Goal: Task Accomplishment & Management: Use online tool/utility

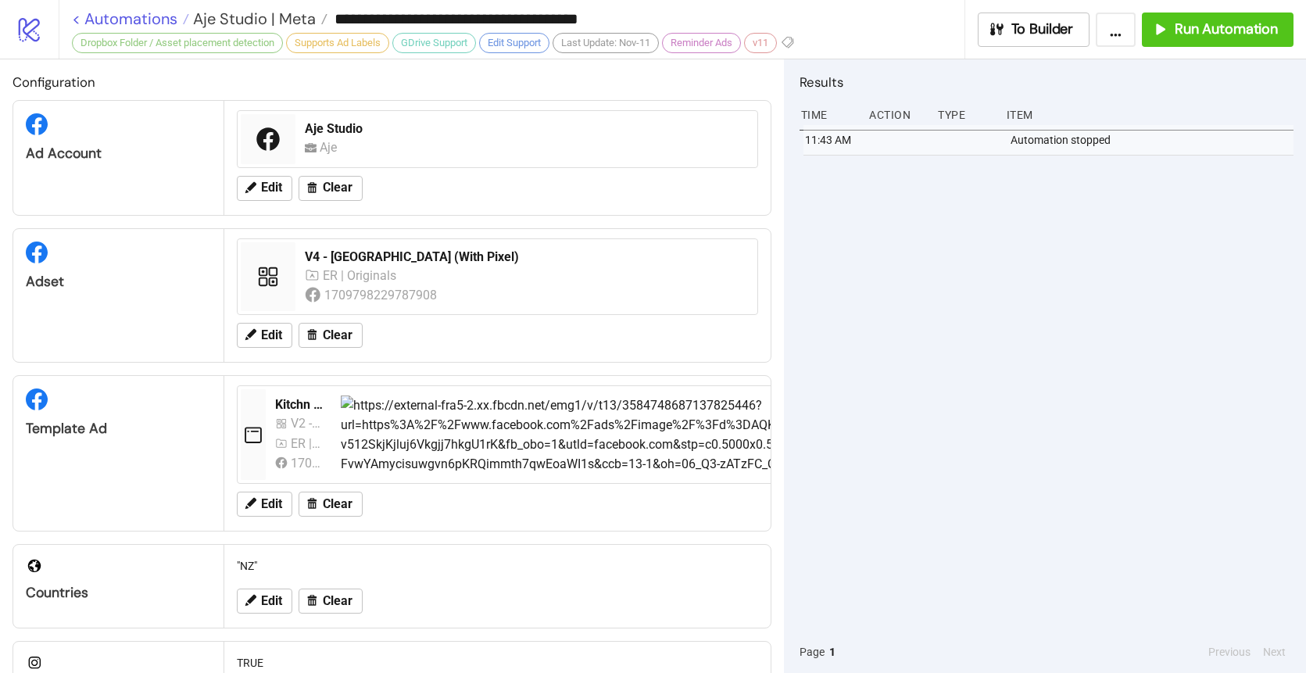
click at [150, 13] on link "< Automations" at bounding box center [130, 19] width 117 height 16
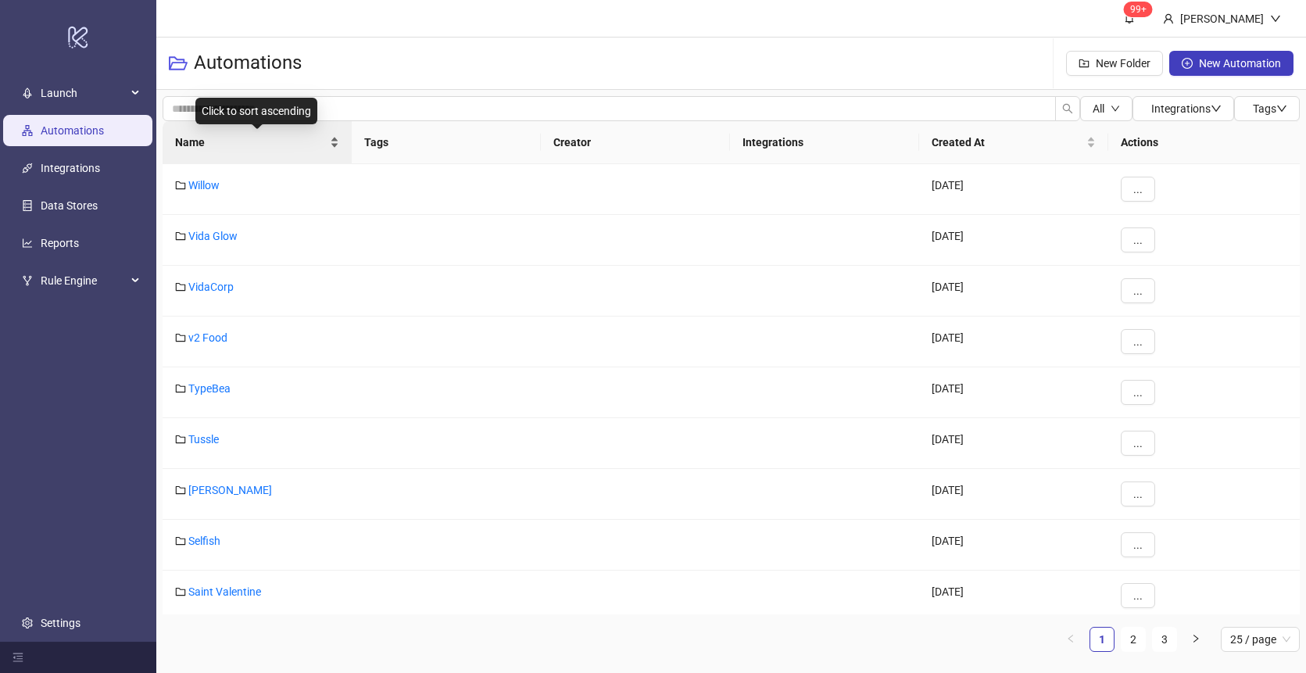
click at [216, 147] on span "Name" at bounding box center [251, 142] width 152 height 17
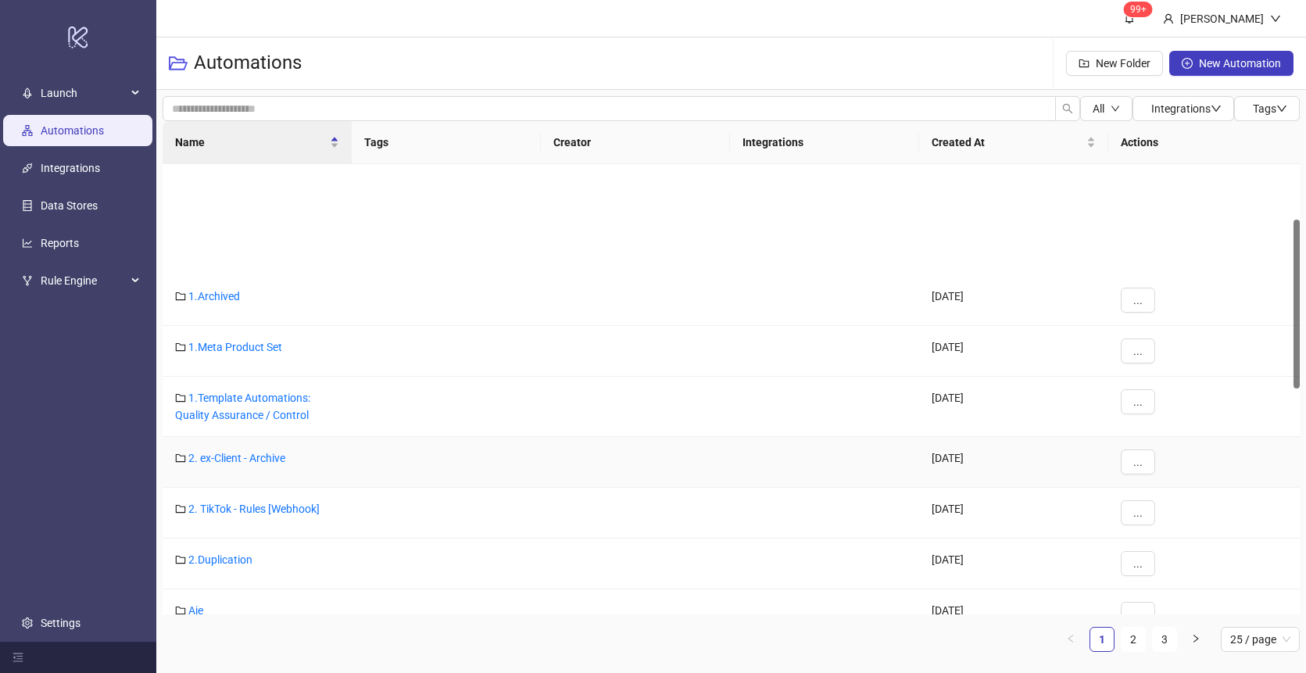
scroll to position [146, 0]
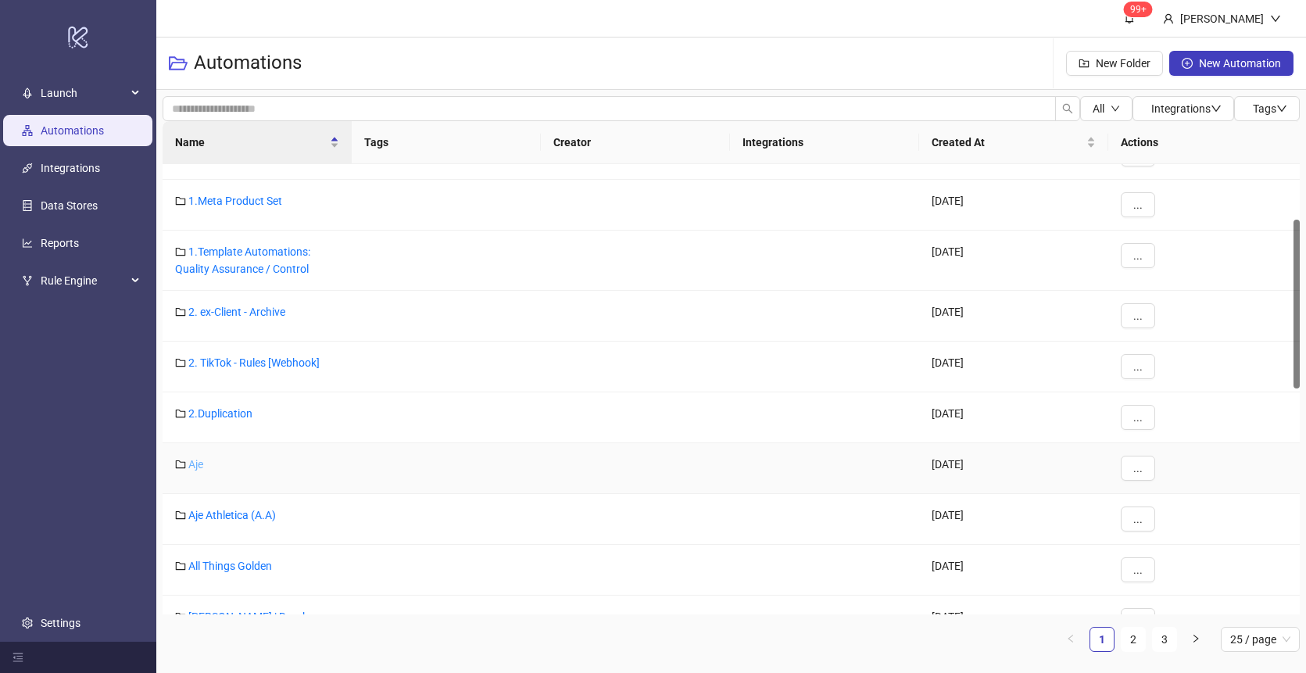
click at [190, 466] on link "Aje" at bounding box center [195, 464] width 15 height 13
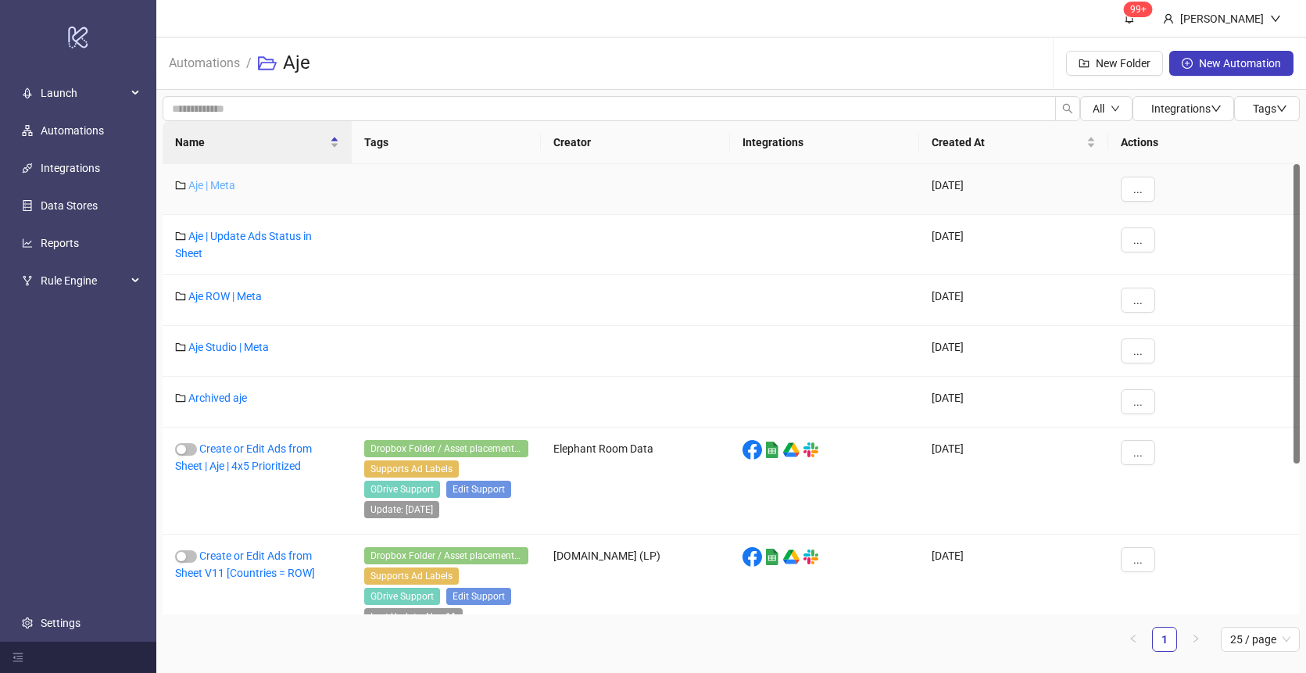
click at [221, 185] on link "Aje | Meta" at bounding box center [211, 185] width 47 height 13
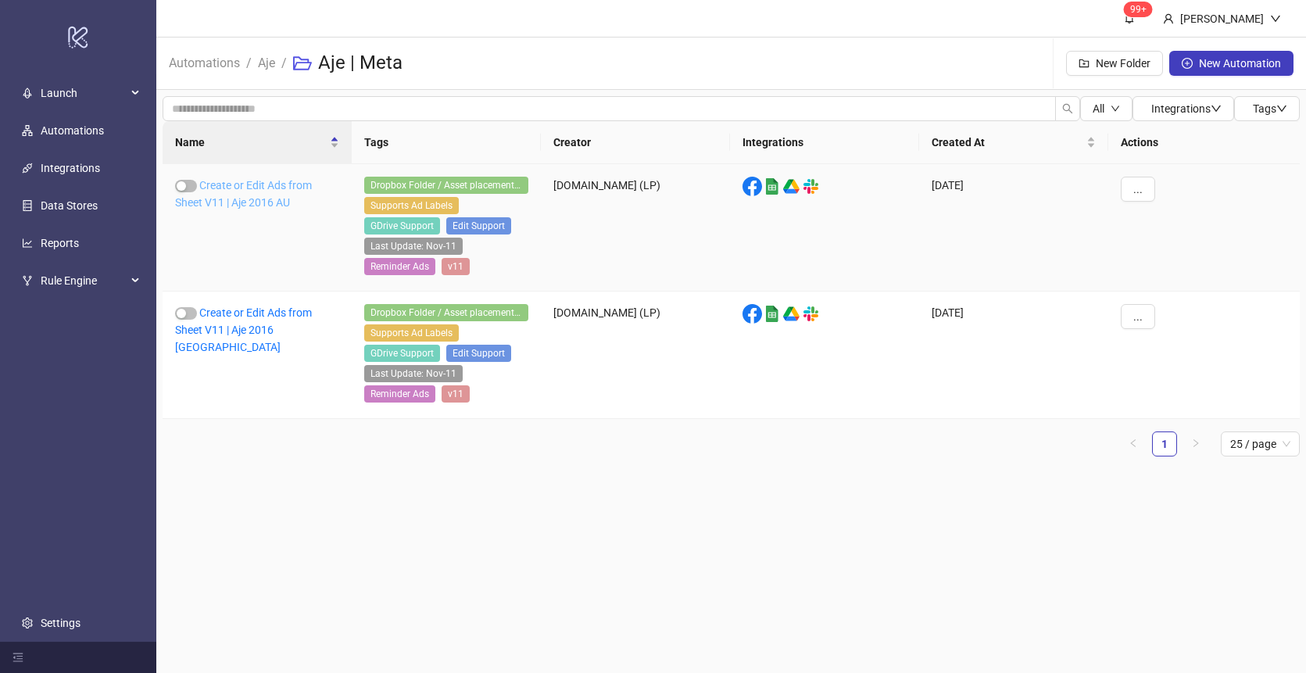
click at [265, 187] on link "Create or Edit Ads from Sheet V11 | Aje 2016 AU" at bounding box center [243, 194] width 137 height 30
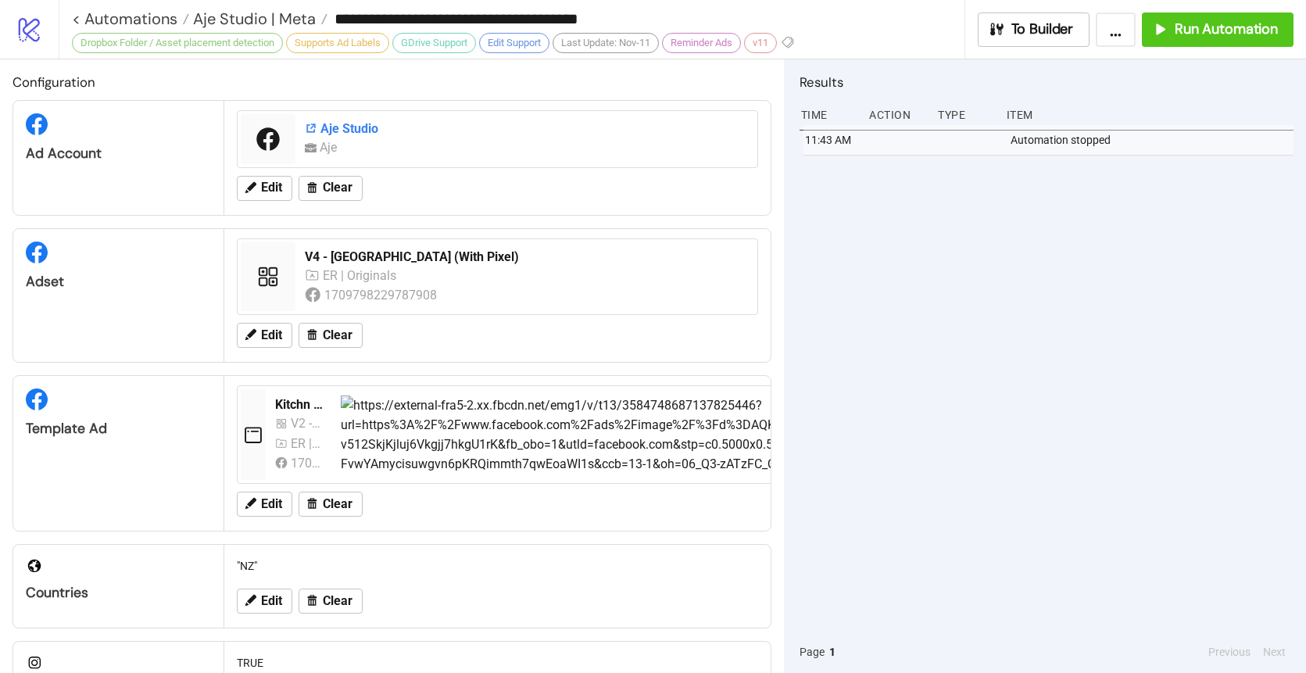
type input "**********"
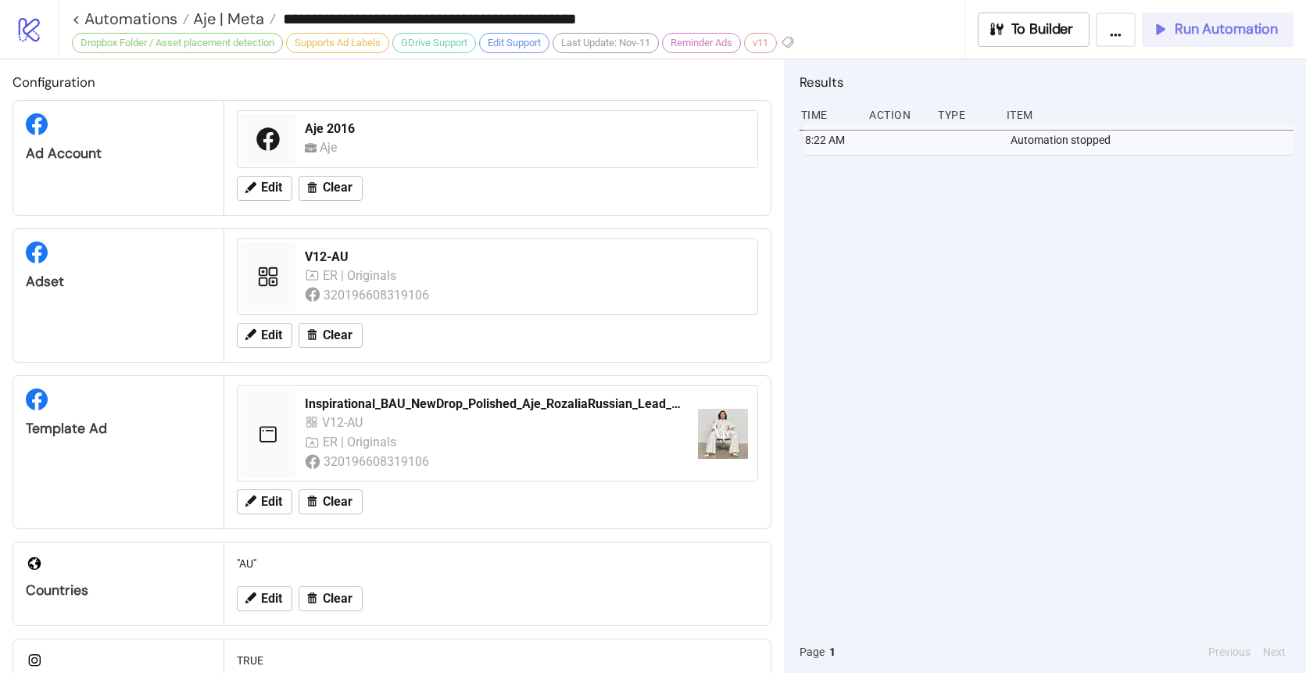
click at [1208, 33] on span "Run Automation" at bounding box center [1226, 29] width 103 height 18
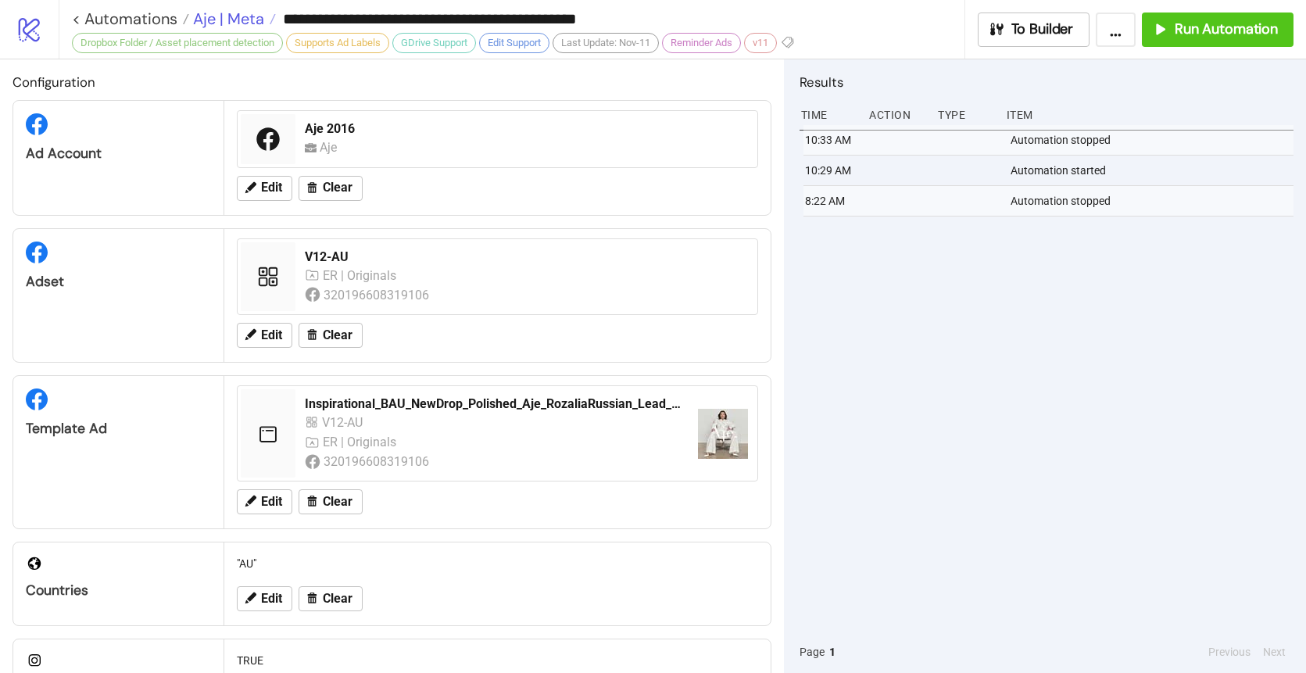
click at [228, 16] on span "Aje | Meta" at bounding box center [226, 19] width 75 height 20
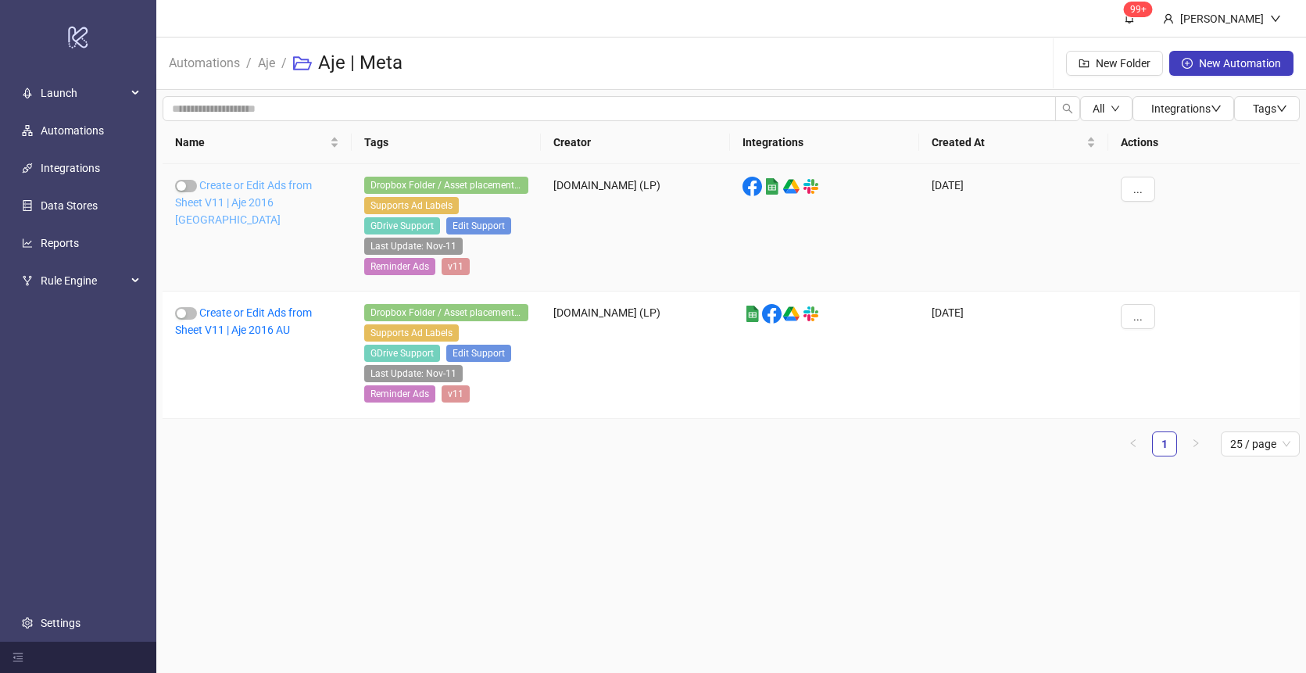
click at [278, 195] on link "Create or Edit Ads from Sheet V11 | Aje 2016 [GEOGRAPHIC_DATA]" at bounding box center [243, 202] width 137 height 47
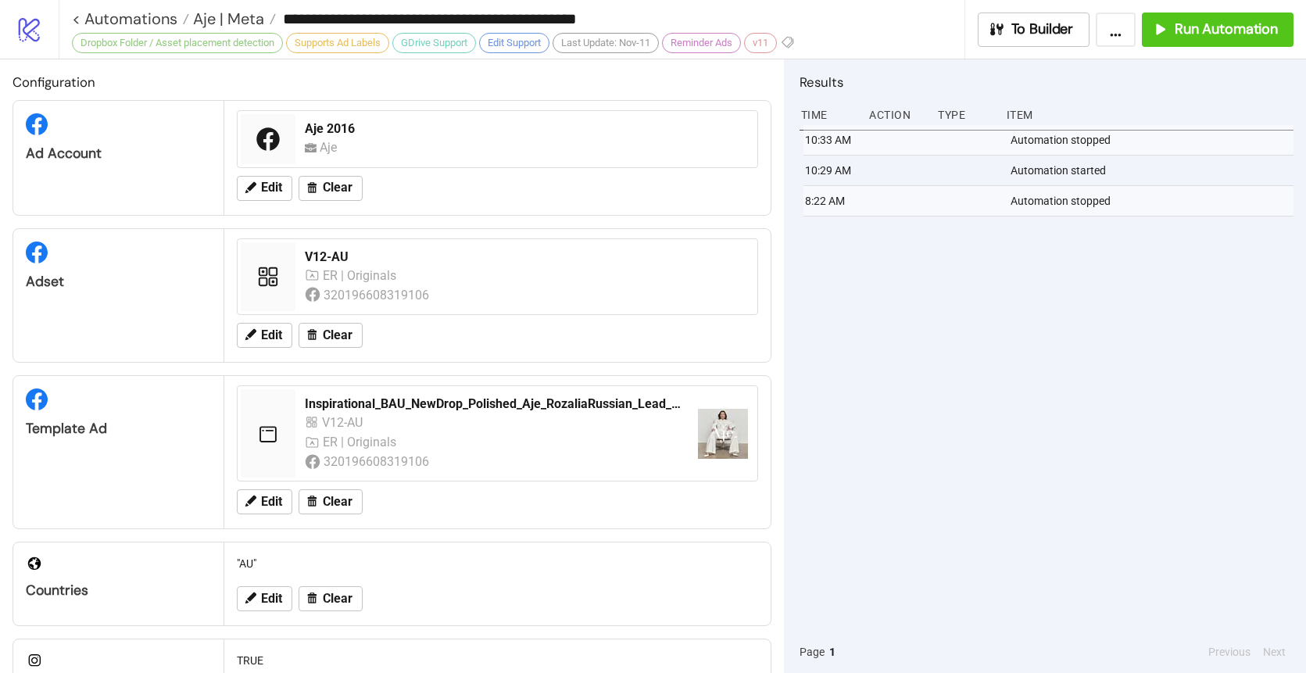
type input "**********"
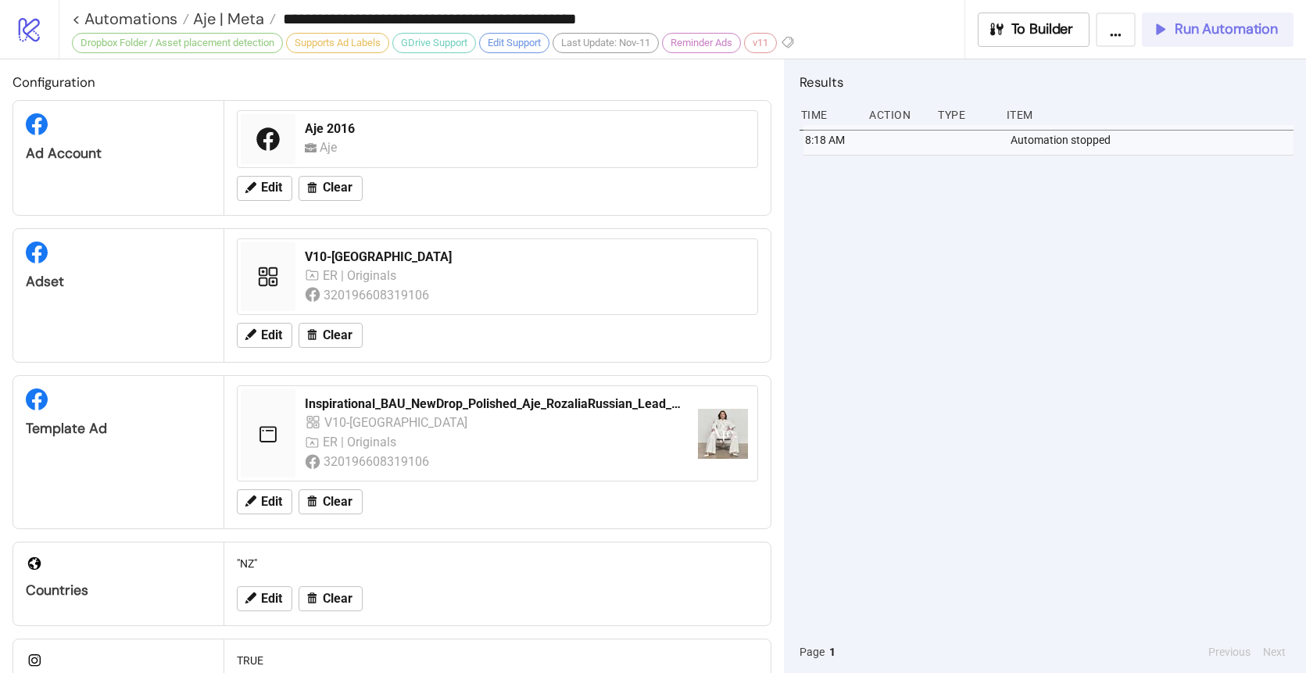
click at [1235, 34] on span "Run Automation" at bounding box center [1226, 29] width 103 height 18
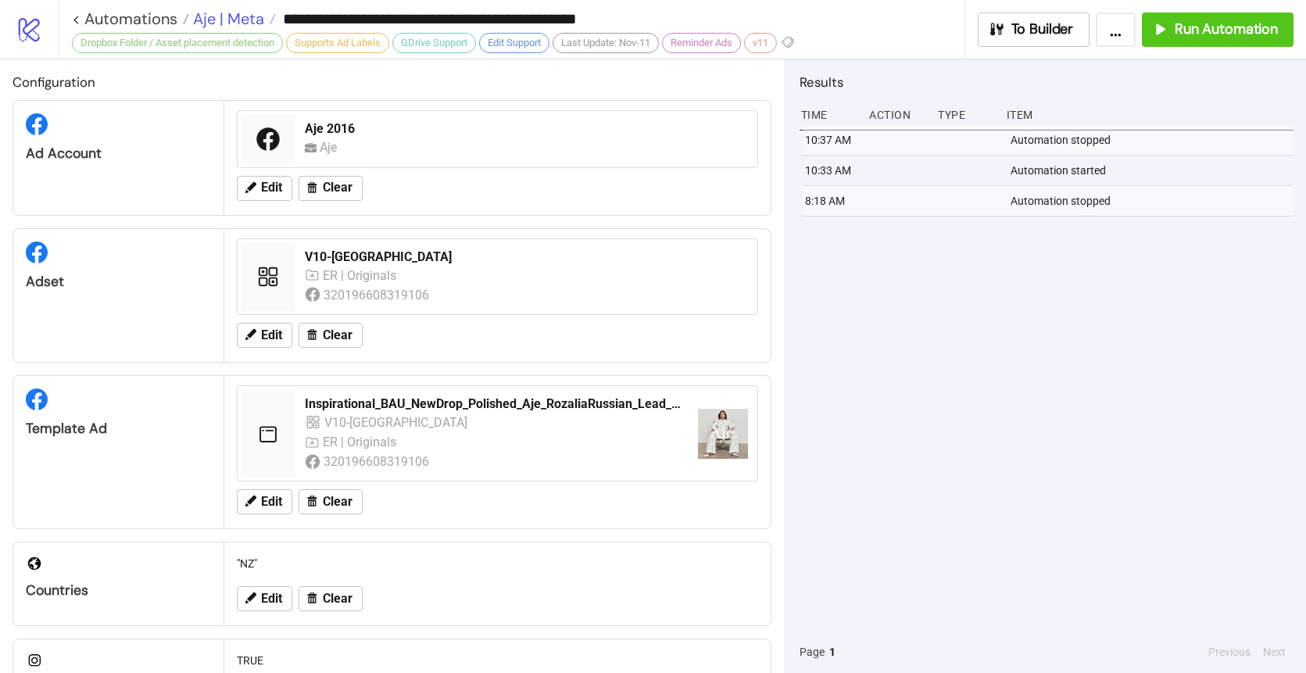
click at [237, 11] on span "Aje | Meta" at bounding box center [226, 19] width 75 height 20
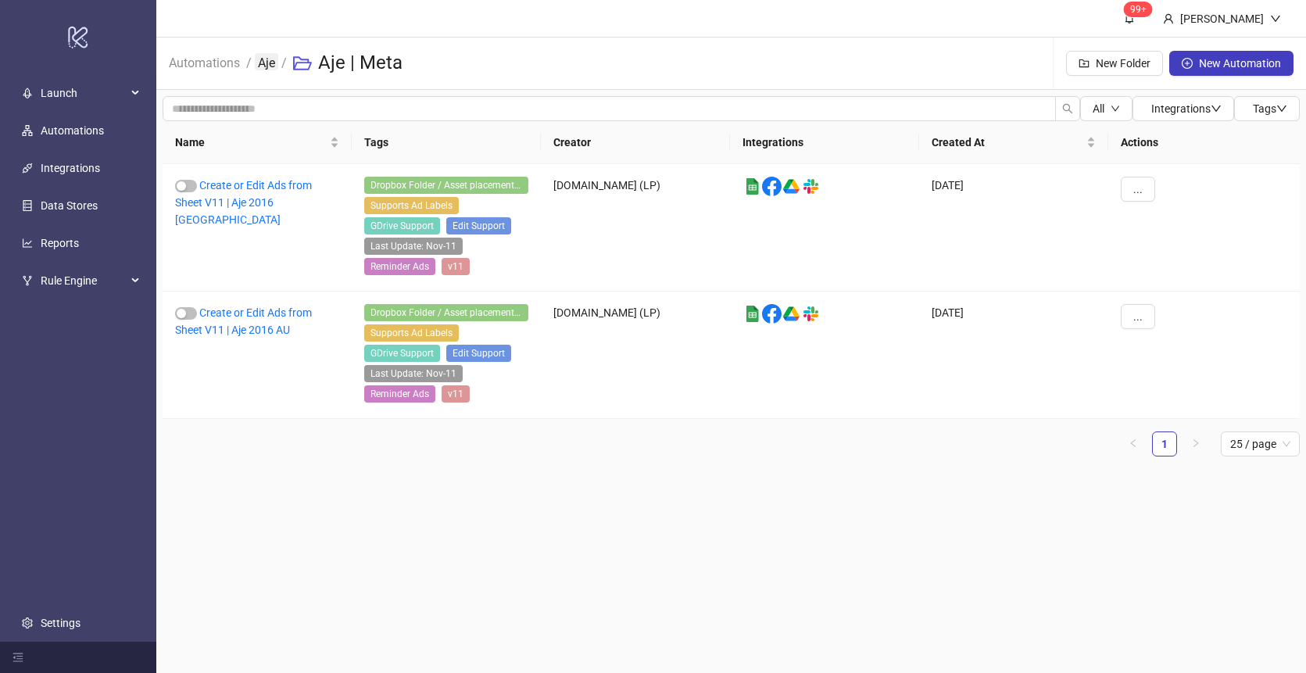
click at [269, 65] on link "Aje" at bounding box center [266, 61] width 23 height 17
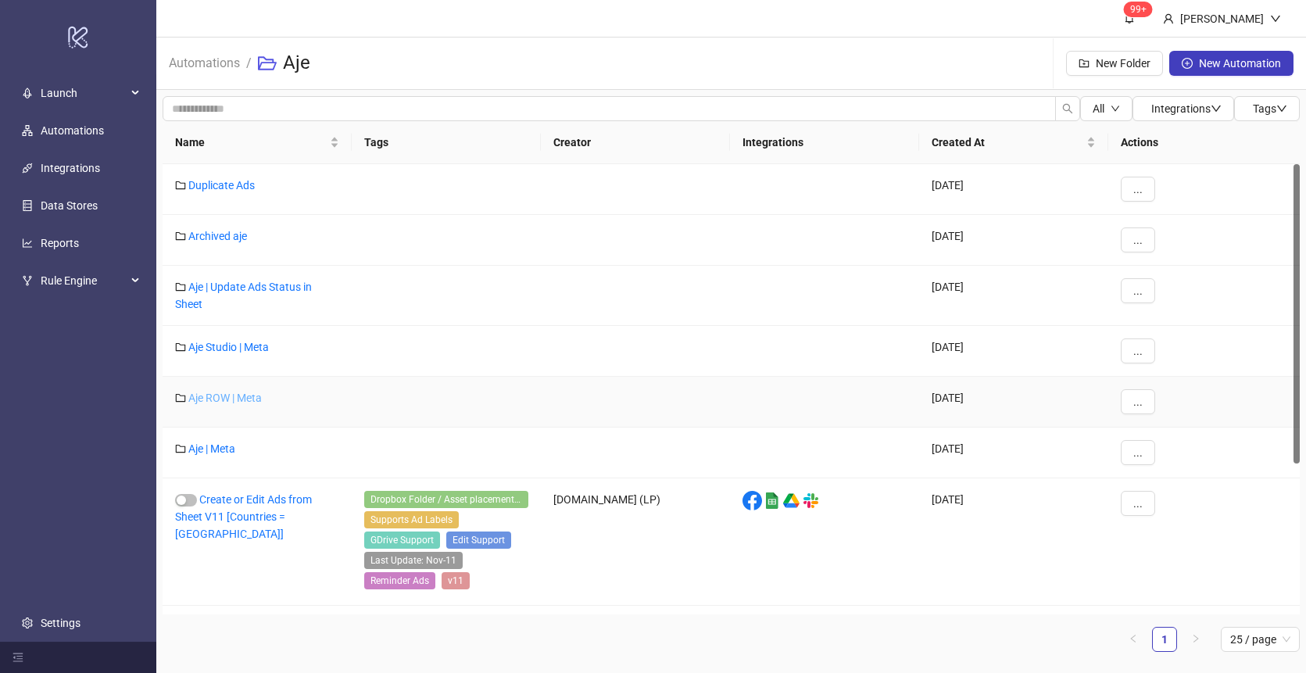
click at [221, 394] on link "Aje ROW | Meta" at bounding box center [224, 398] width 73 height 13
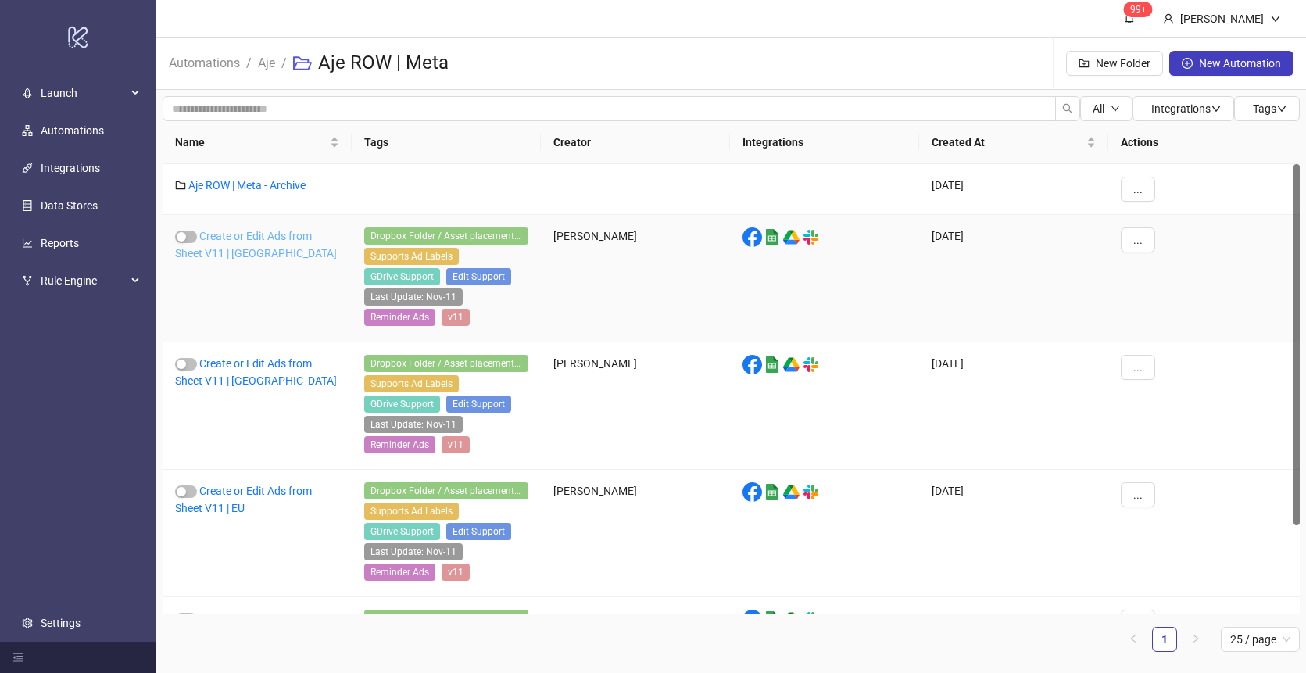
click at [260, 236] on link "Create or Edit Ads from Sheet V11 | [GEOGRAPHIC_DATA]" at bounding box center [256, 245] width 162 height 30
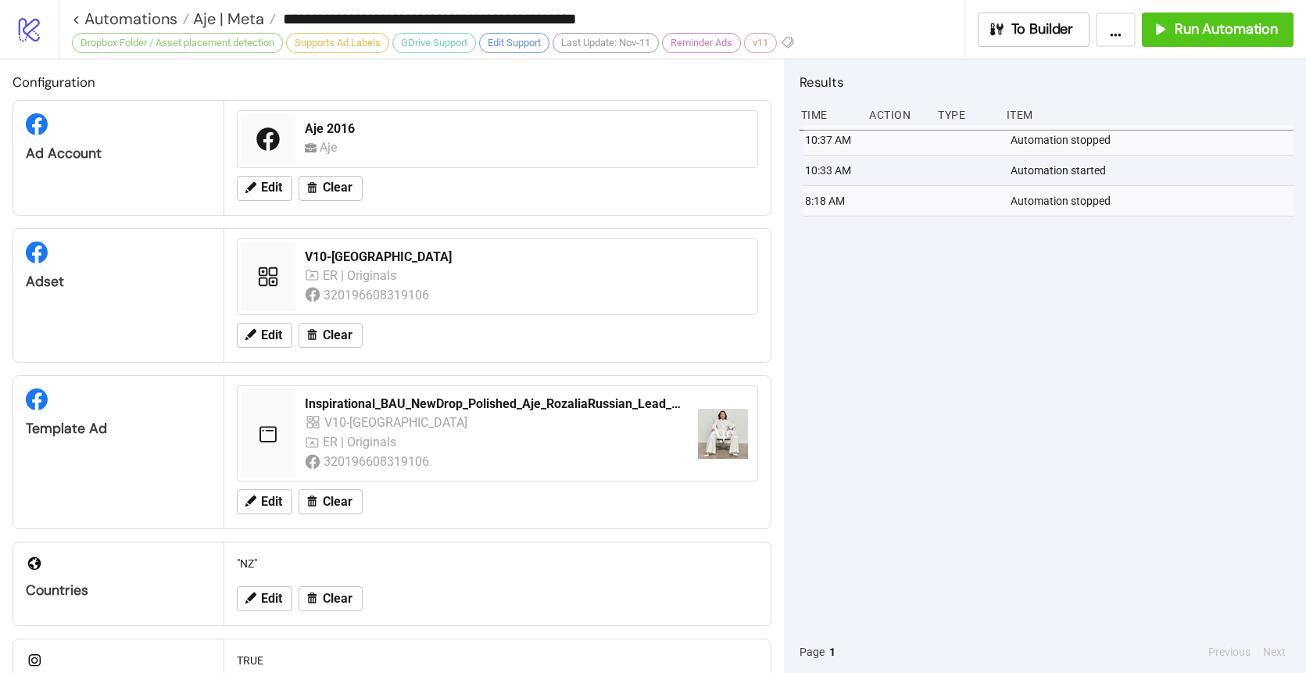
type input "**********"
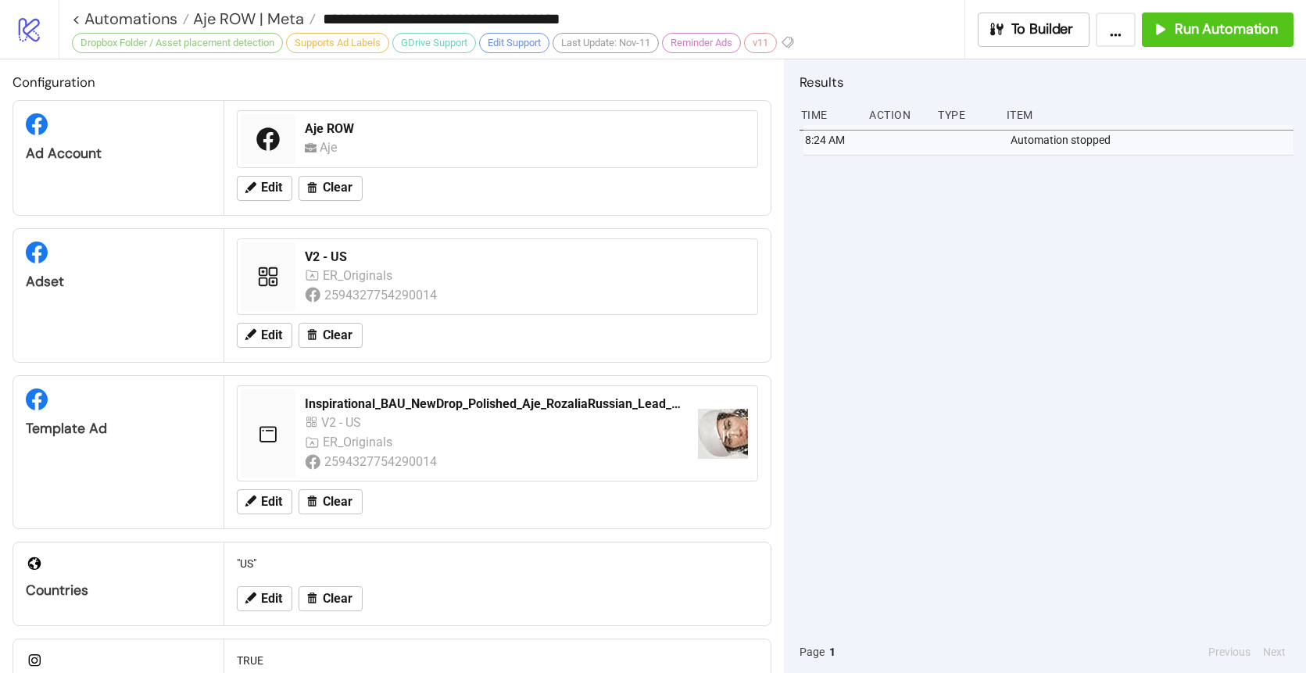
click at [1019, 274] on div "8:24 AM Automation stopped" at bounding box center [1047, 378] width 494 height 506
click at [1213, 22] on span "Run Automation" at bounding box center [1226, 29] width 103 height 18
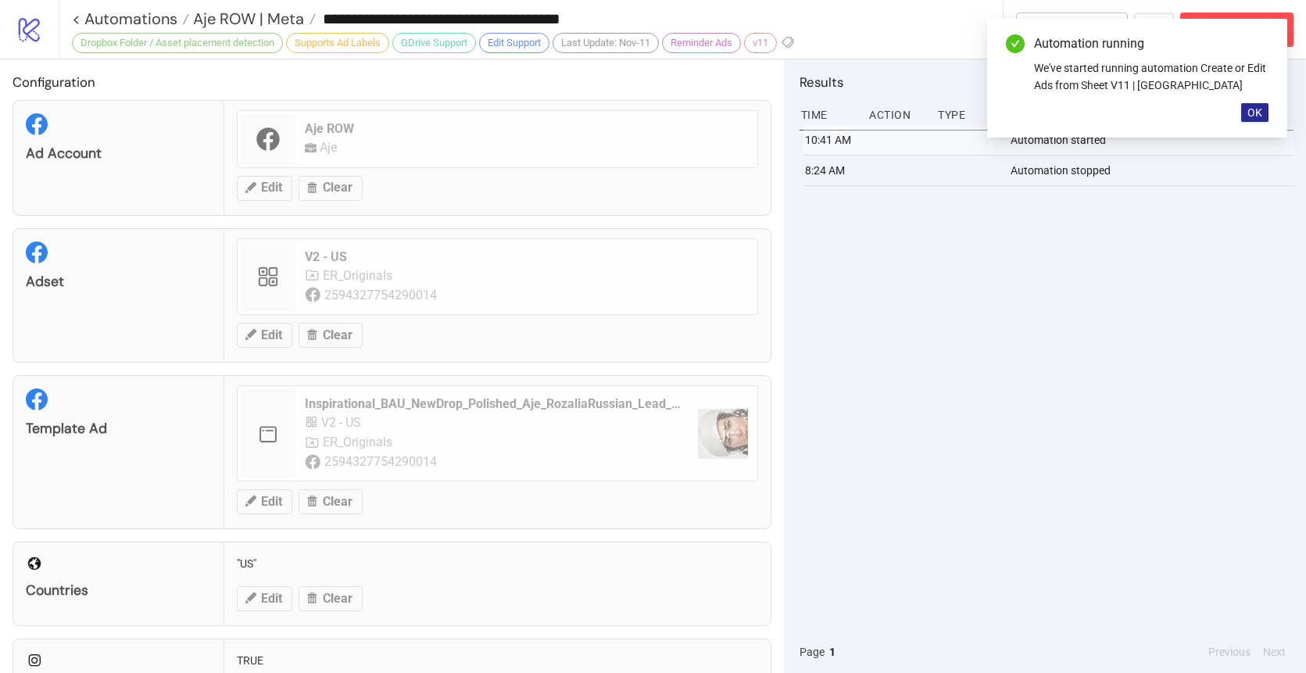
click at [1255, 114] on span "OK" at bounding box center [1255, 112] width 15 height 13
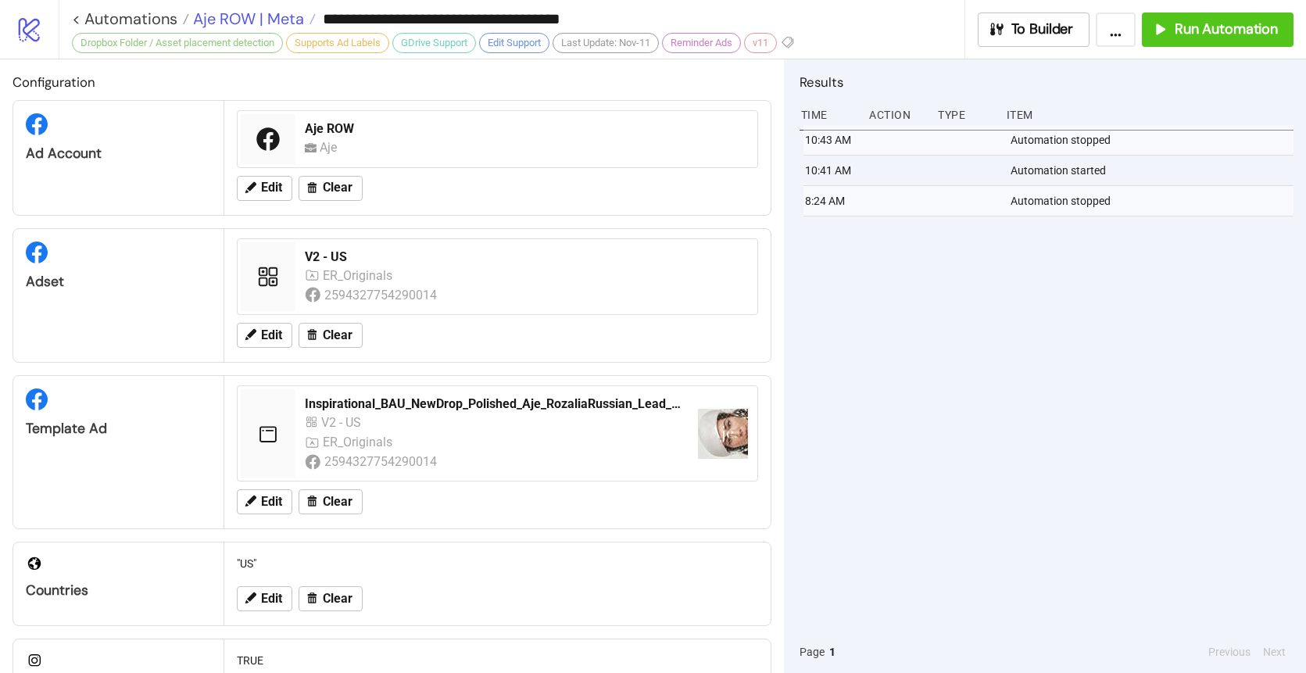
click at [253, 27] on span "Aje ROW | Meta" at bounding box center [246, 19] width 115 height 20
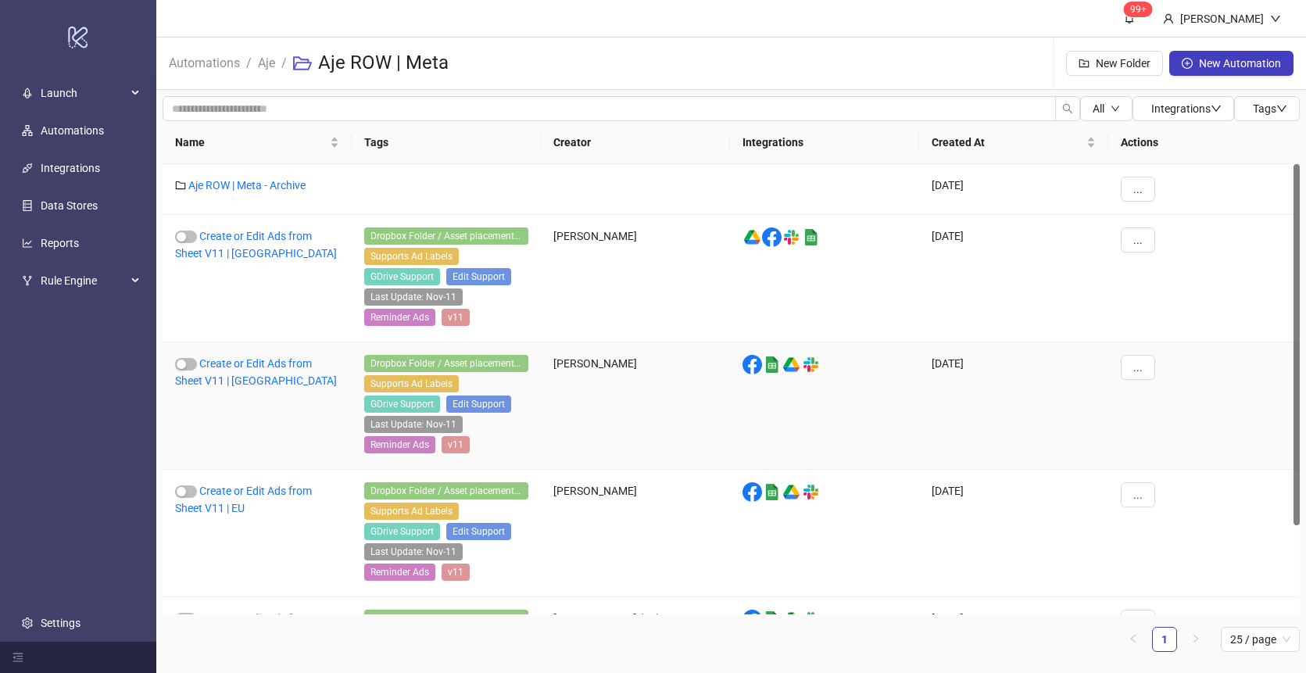
scroll to position [110, 0]
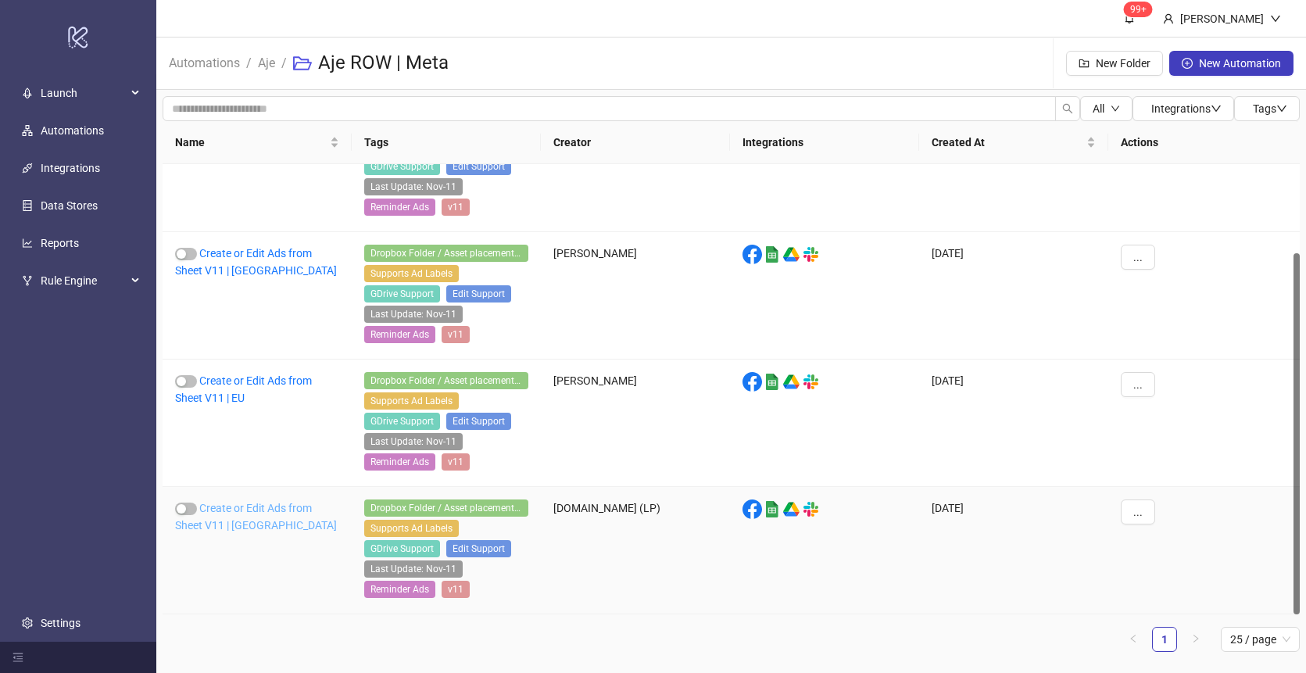
click at [248, 512] on link "Create or Edit Ads from Sheet V11 | [GEOGRAPHIC_DATA]" at bounding box center [256, 517] width 162 height 30
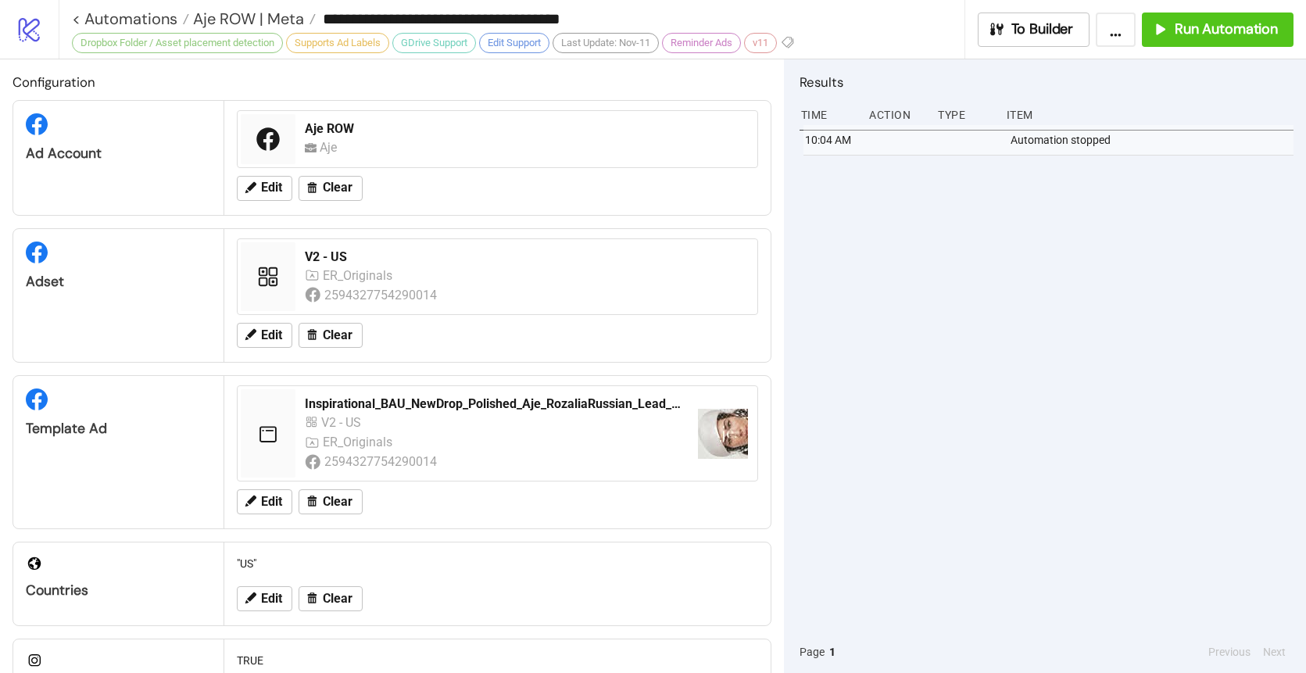
type input "**********"
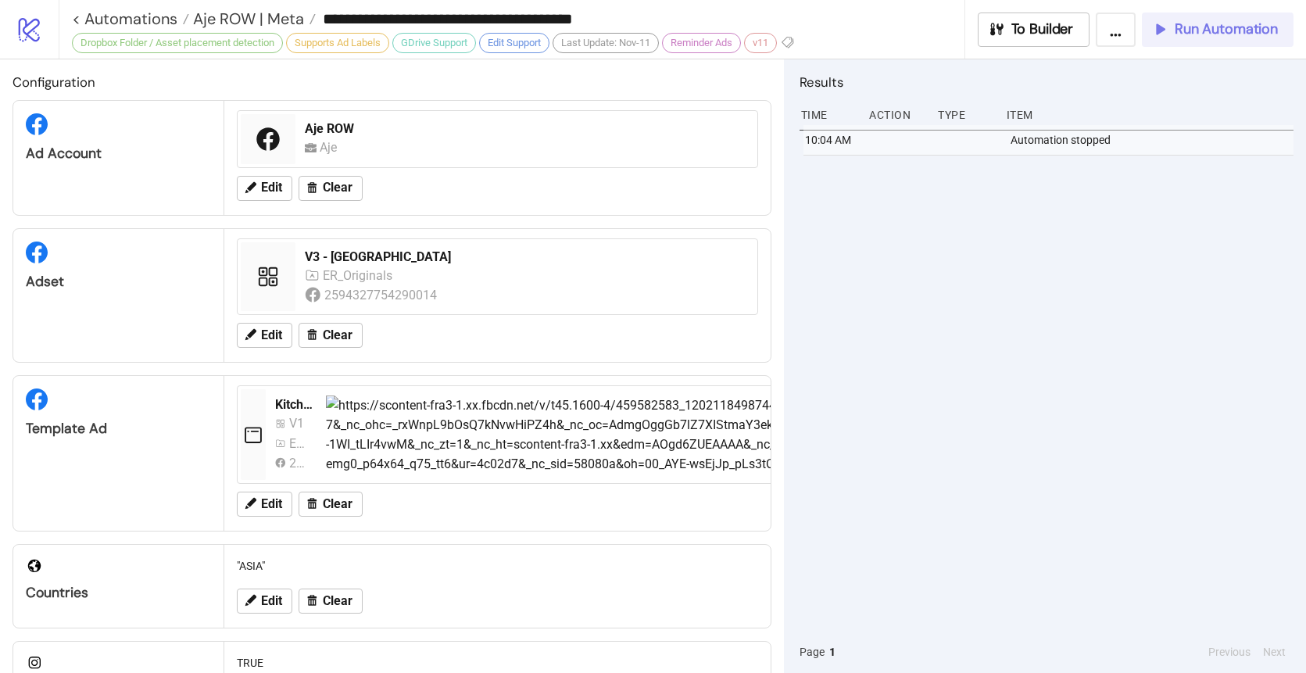
click at [1246, 34] on span "Run Automation" at bounding box center [1226, 29] width 103 height 18
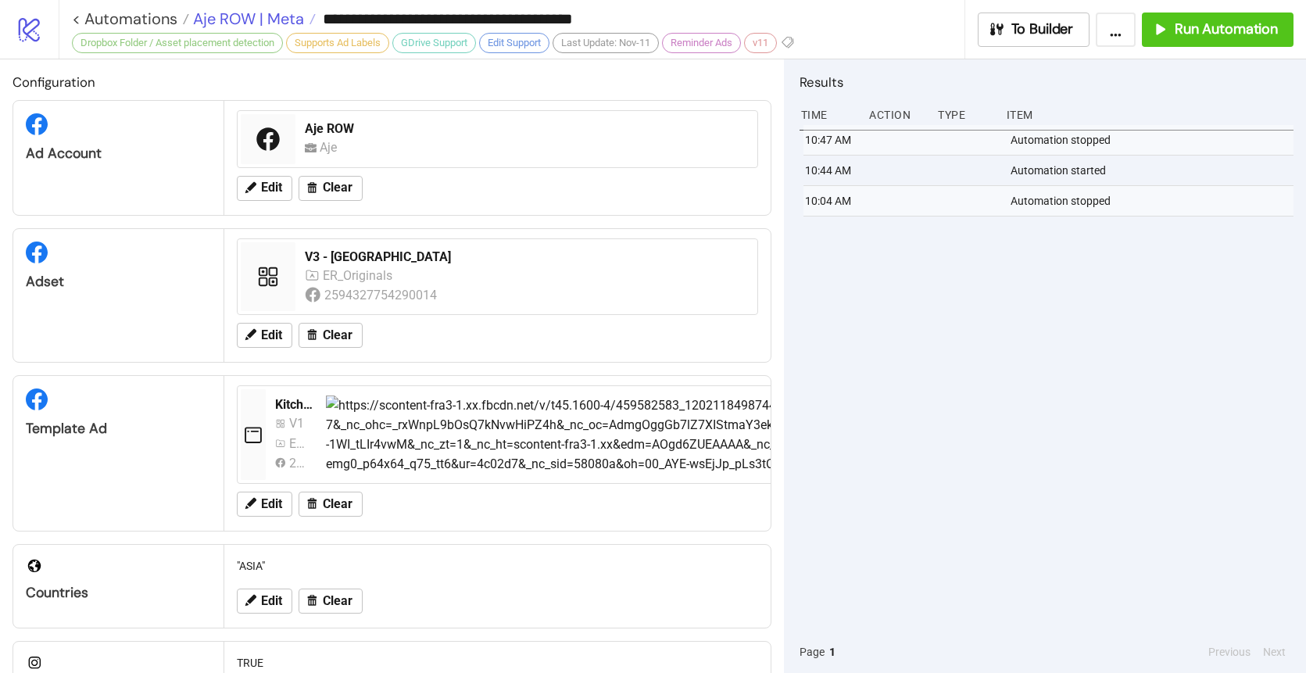
click at [242, 15] on span "Aje ROW | Meta" at bounding box center [246, 19] width 115 height 20
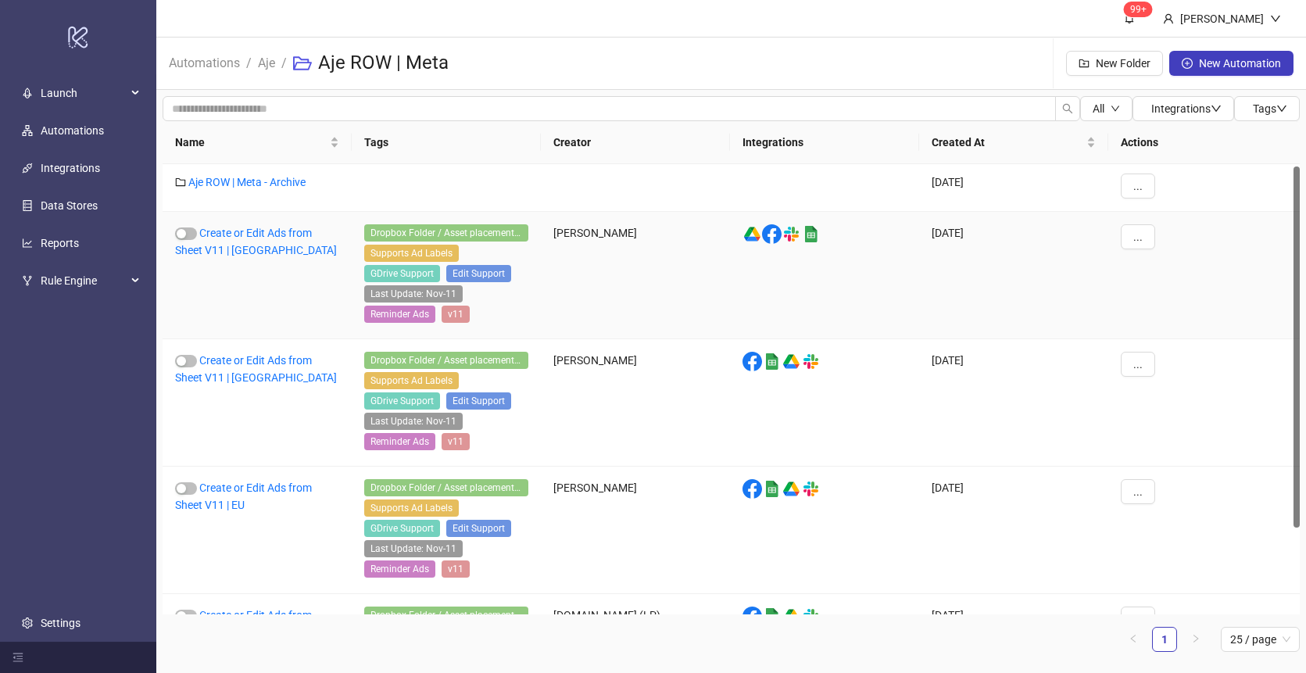
scroll to position [33, 0]
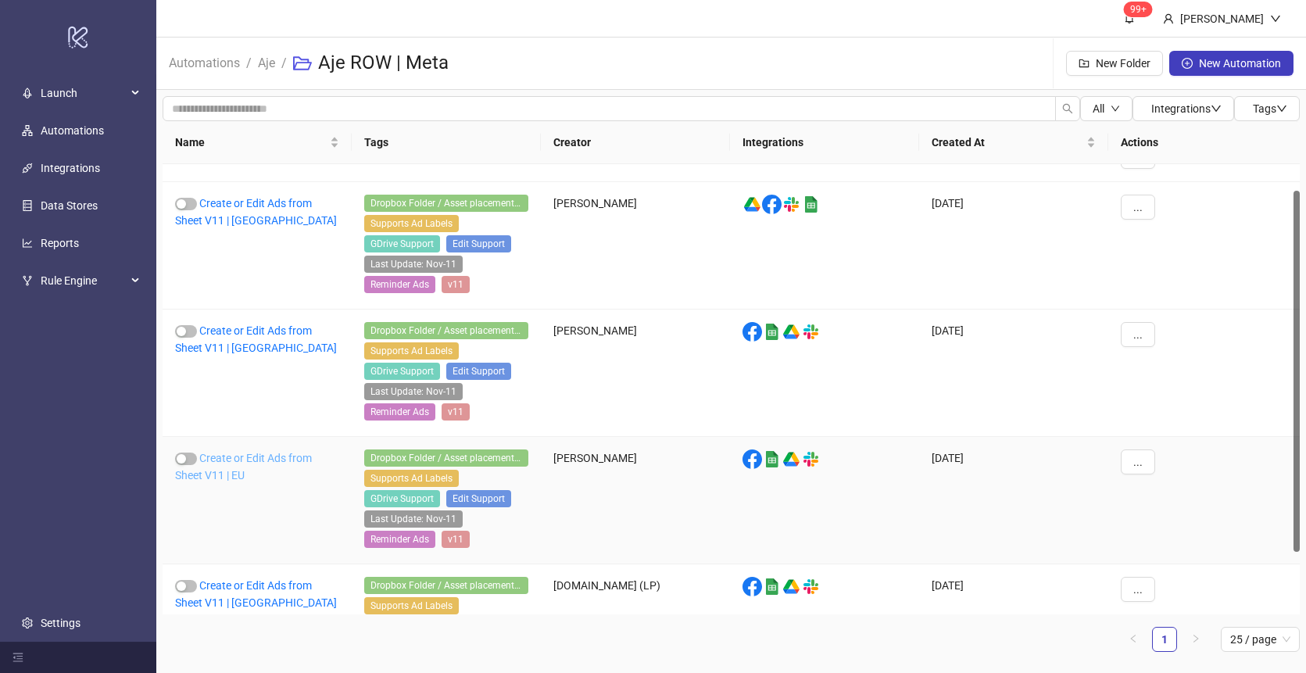
click at [239, 457] on link "Create or Edit Ads from Sheet V11 | EU" at bounding box center [243, 467] width 137 height 30
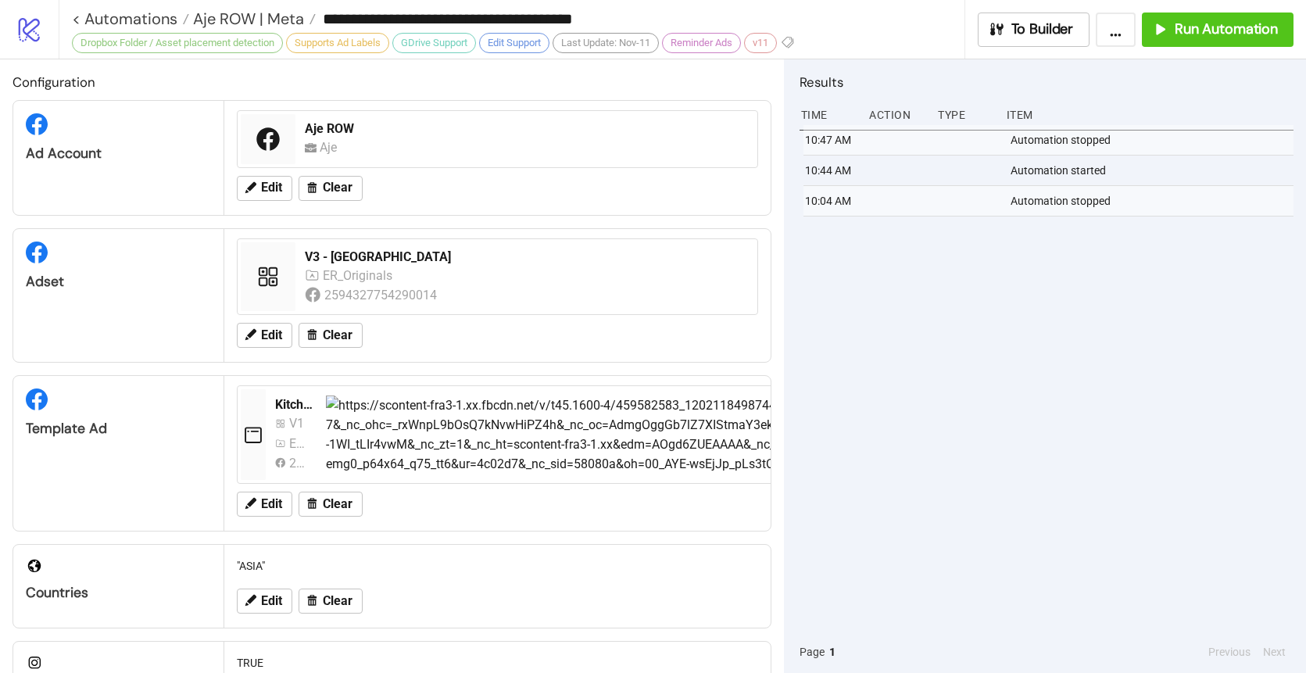
type input "**********"
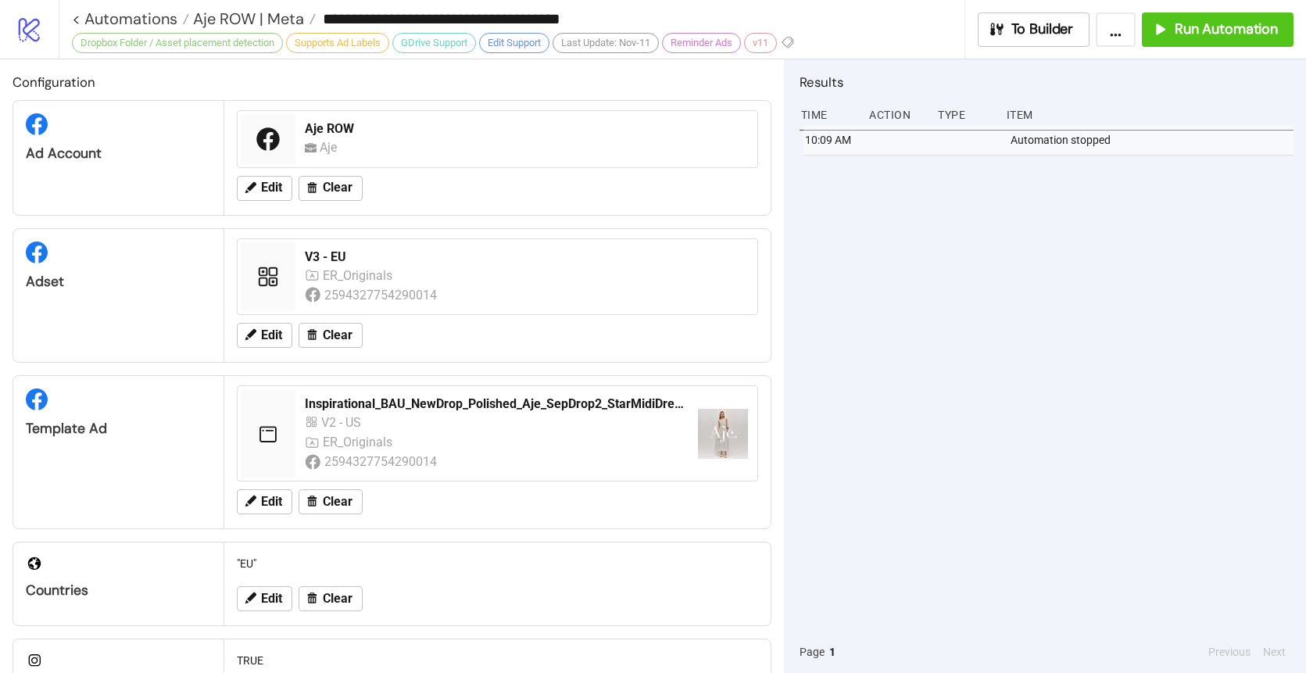
click at [1132, 264] on div "10:09 AM Automation stopped" at bounding box center [1047, 378] width 494 height 506
click at [1193, 29] on span "Run Automation" at bounding box center [1226, 29] width 103 height 18
click at [258, 23] on span "Aje ROW | Meta" at bounding box center [246, 19] width 115 height 20
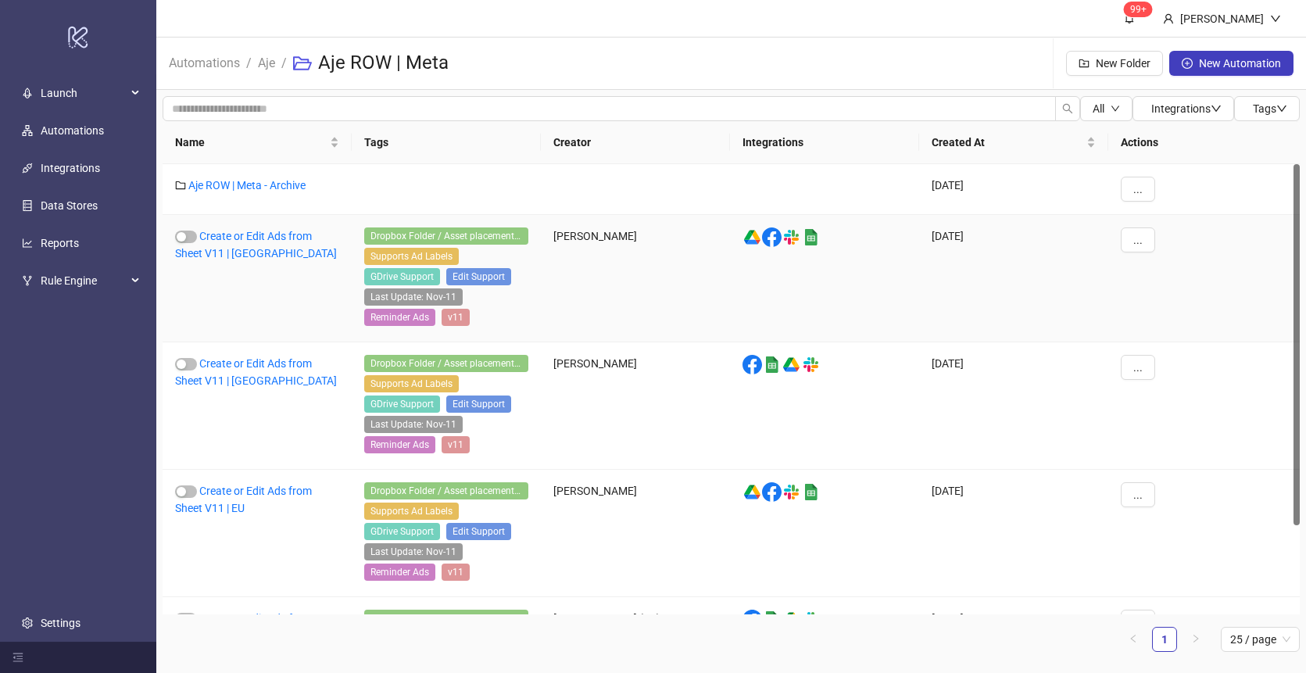
scroll to position [30, 0]
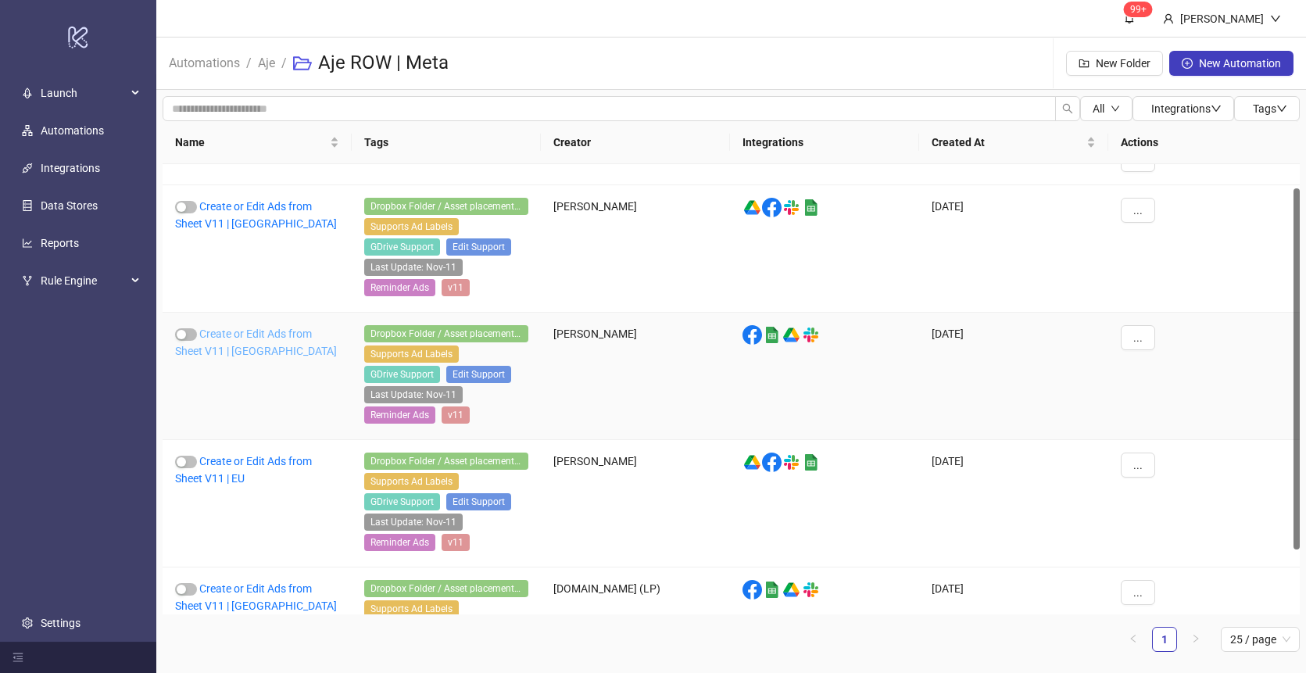
click at [217, 329] on link "Create or Edit Ads from Sheet V11 | [GEOGRAPHIC_DATA]" at bounding box center [256, 343] width 162 height 30
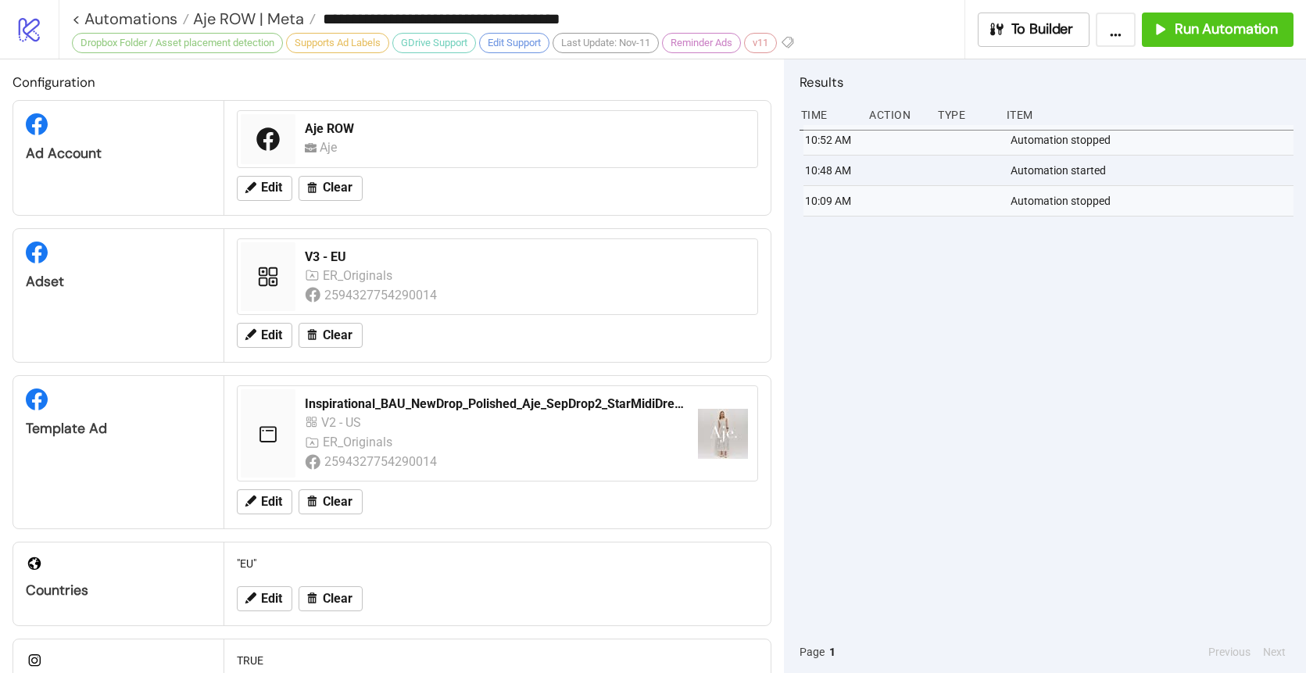
type input "**********"
click at [1056, 274] on div "8:26 AM Automation stopped" at bounding box center [1047, 378] width 494 height 506
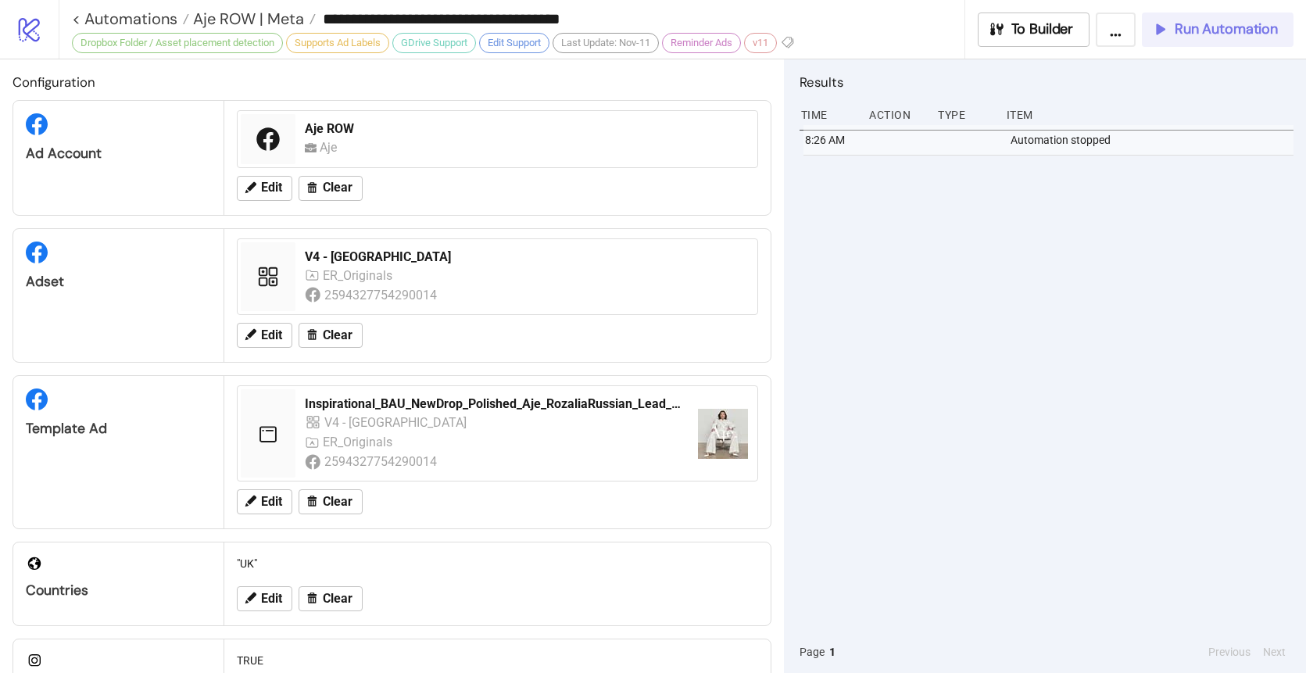
click at [1206, 23] on span "Run Automation" at bounding box center [1226, 29] width 103 height 18
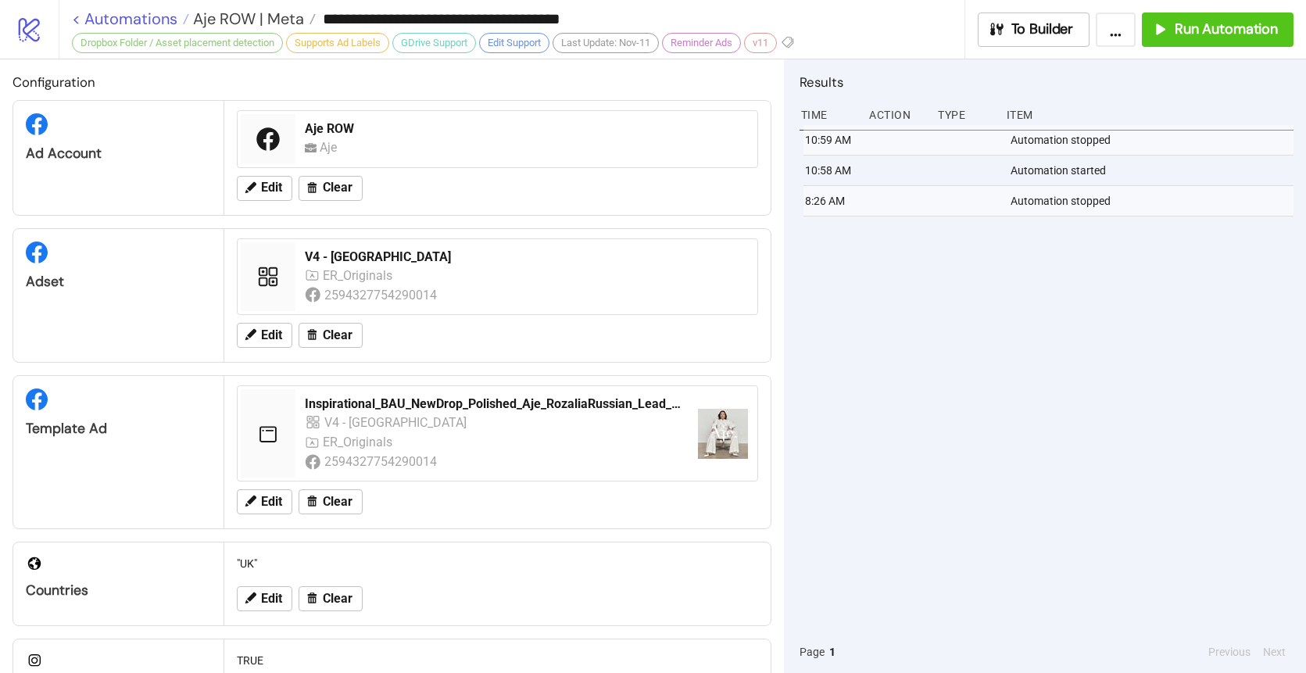
click at [131, 13] on link "< Automations" at bounding box center [130, 19] width 117 height 16
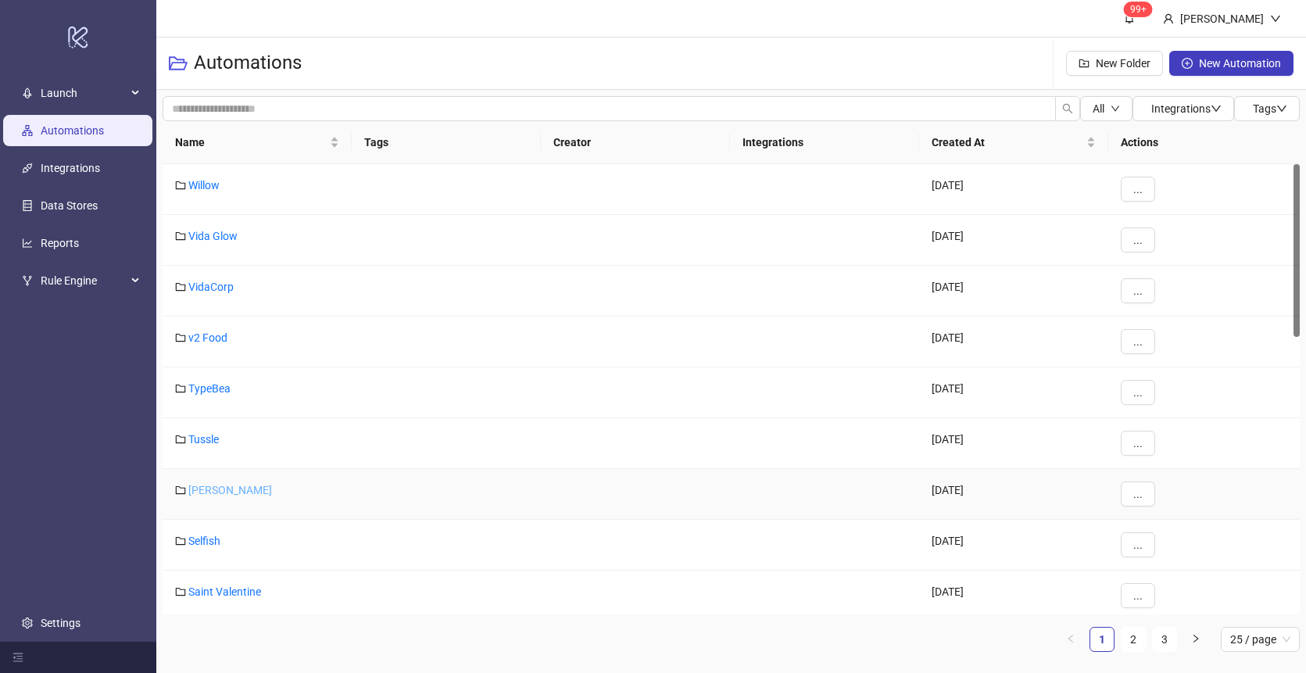
click at [206, 489] on link "[PERSON_NAME]" at bounding box center [230, 490] width 84 height 13
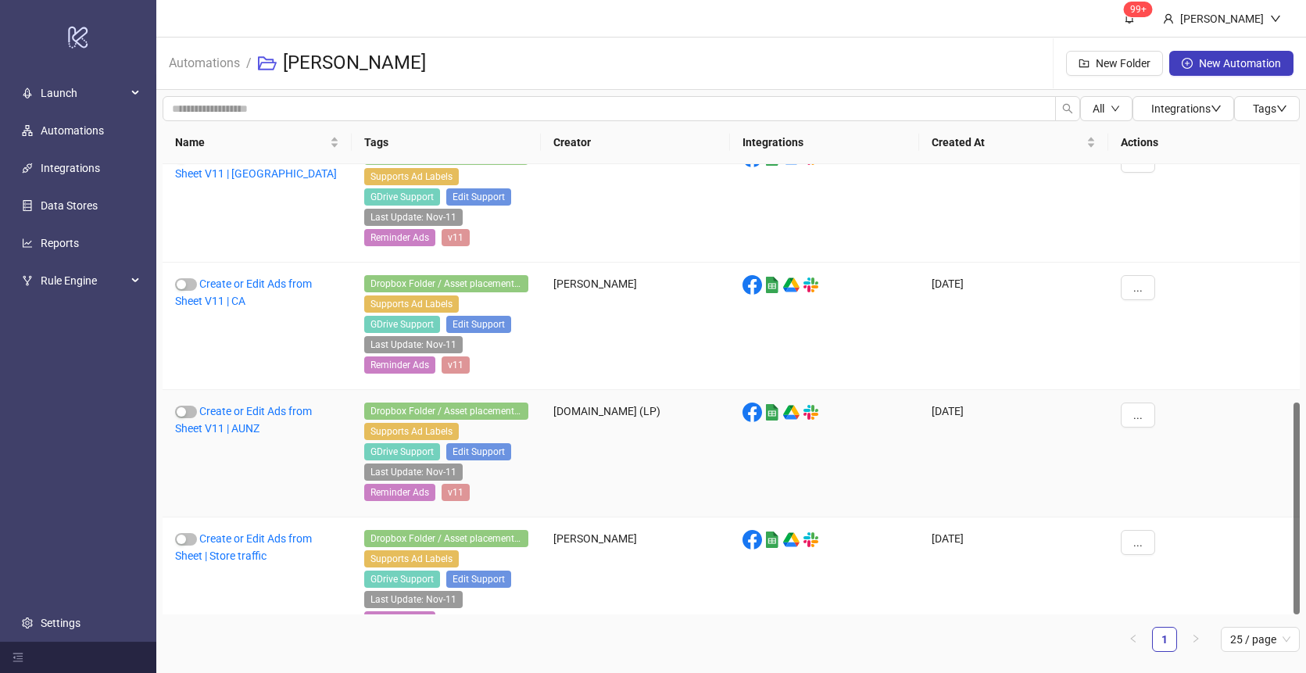
scroll to position [507, 0]
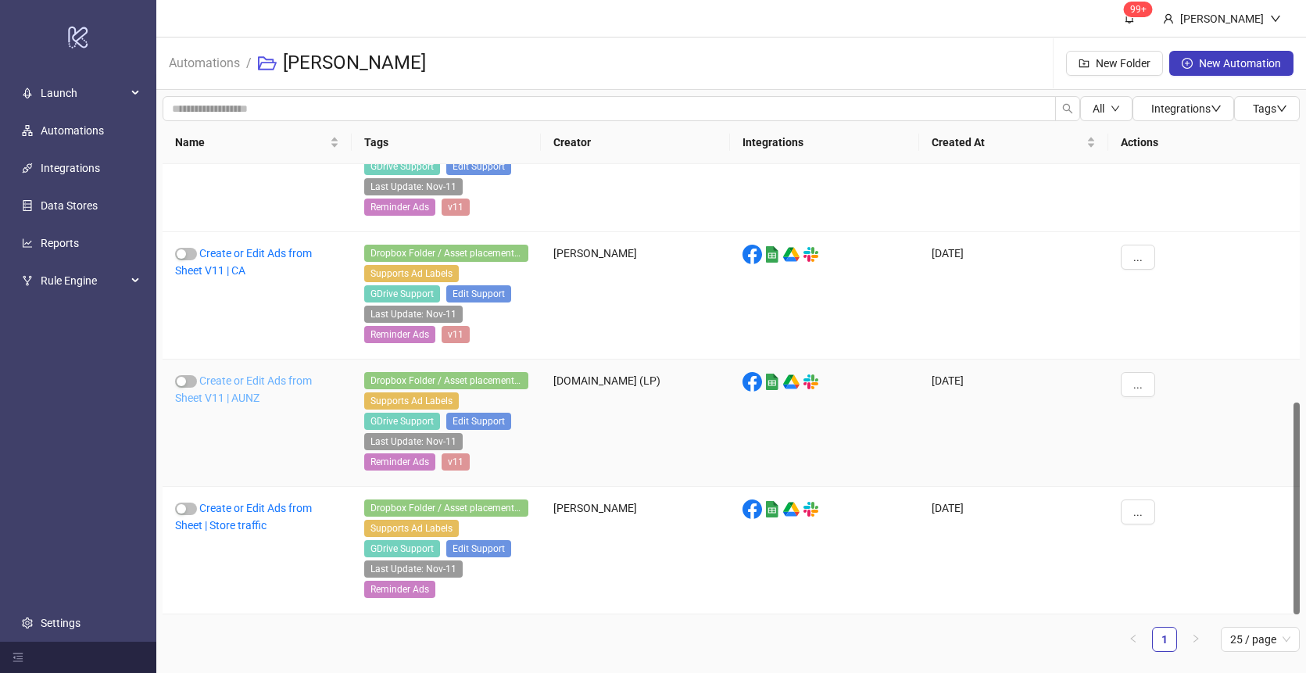
click at [231, 381] on link "Create or Edit Ads from Sheet V11 | AUNZ" at bounding box center [243, 390] width 137 height 30
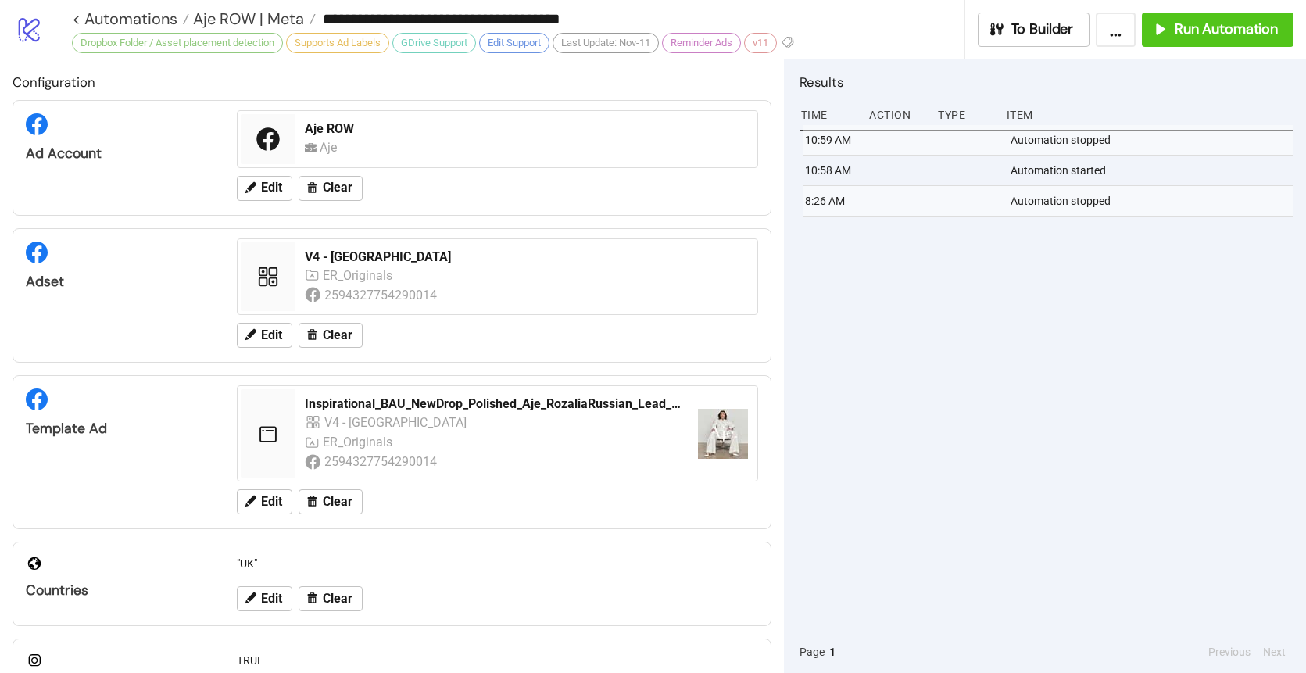
type input "**********"
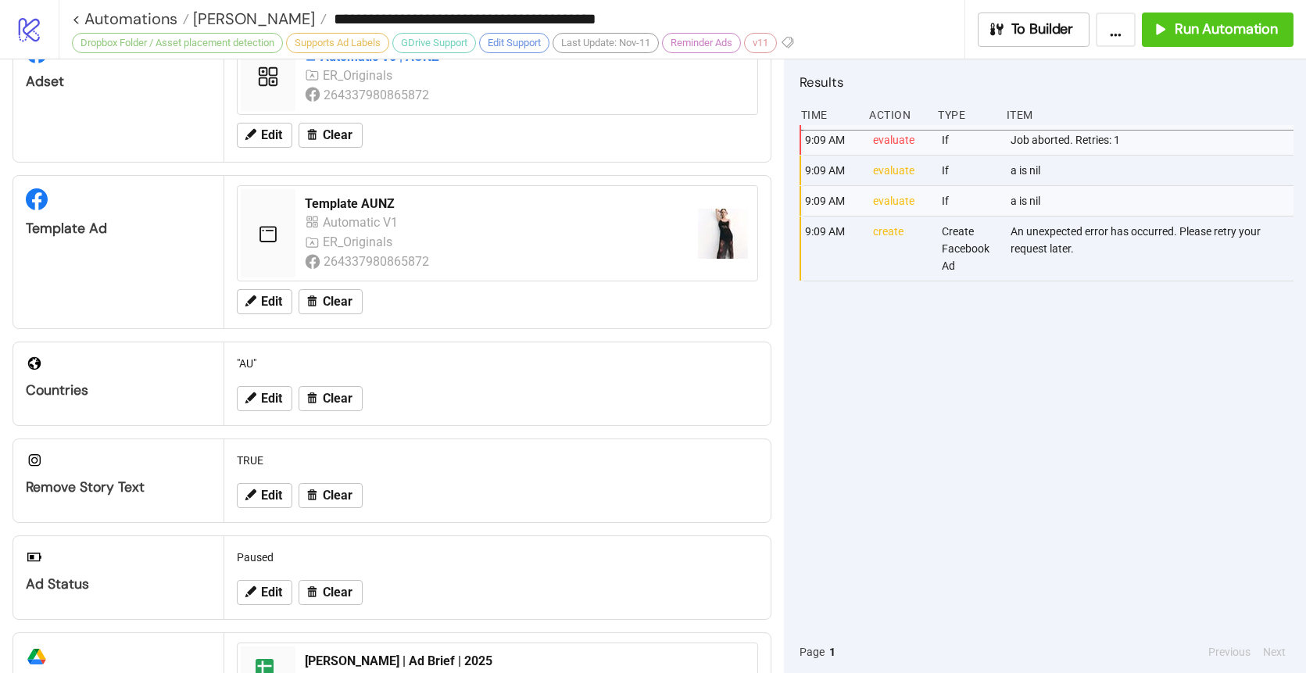
scroll to position [507, 0]
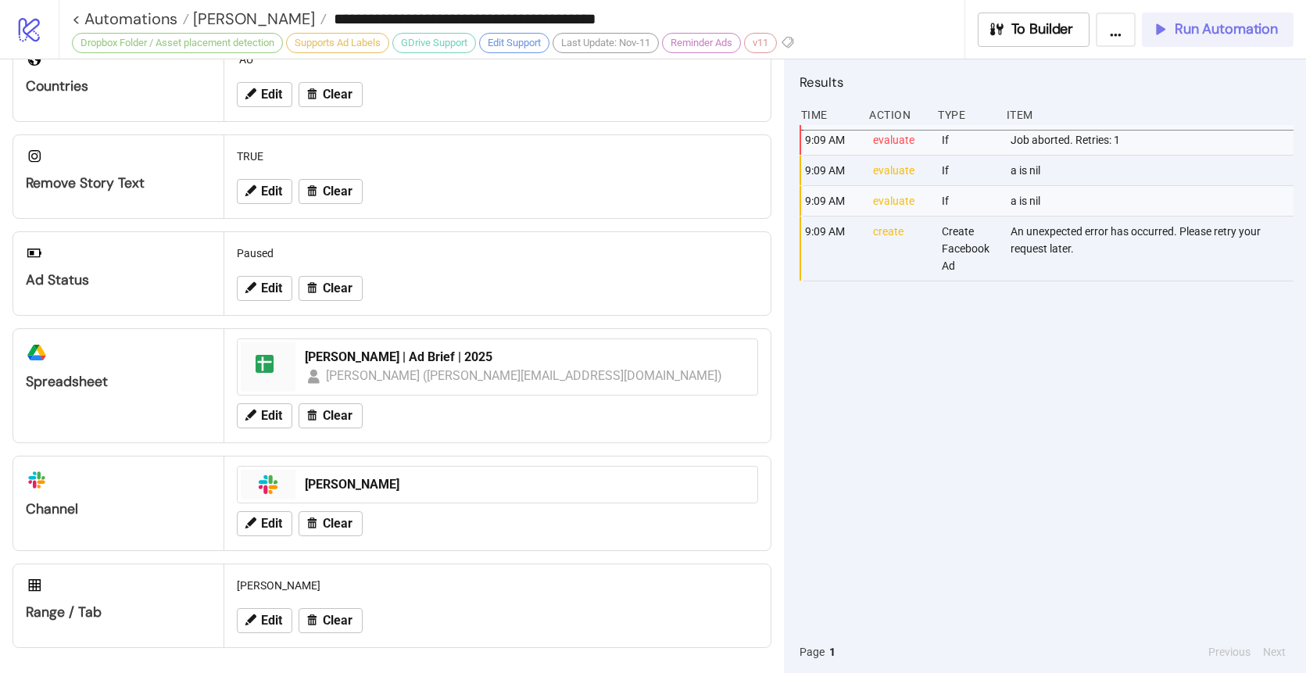
click at [1191, 29] on span "Run Automation" at bounding box center [1226, 29] width 103 height 18
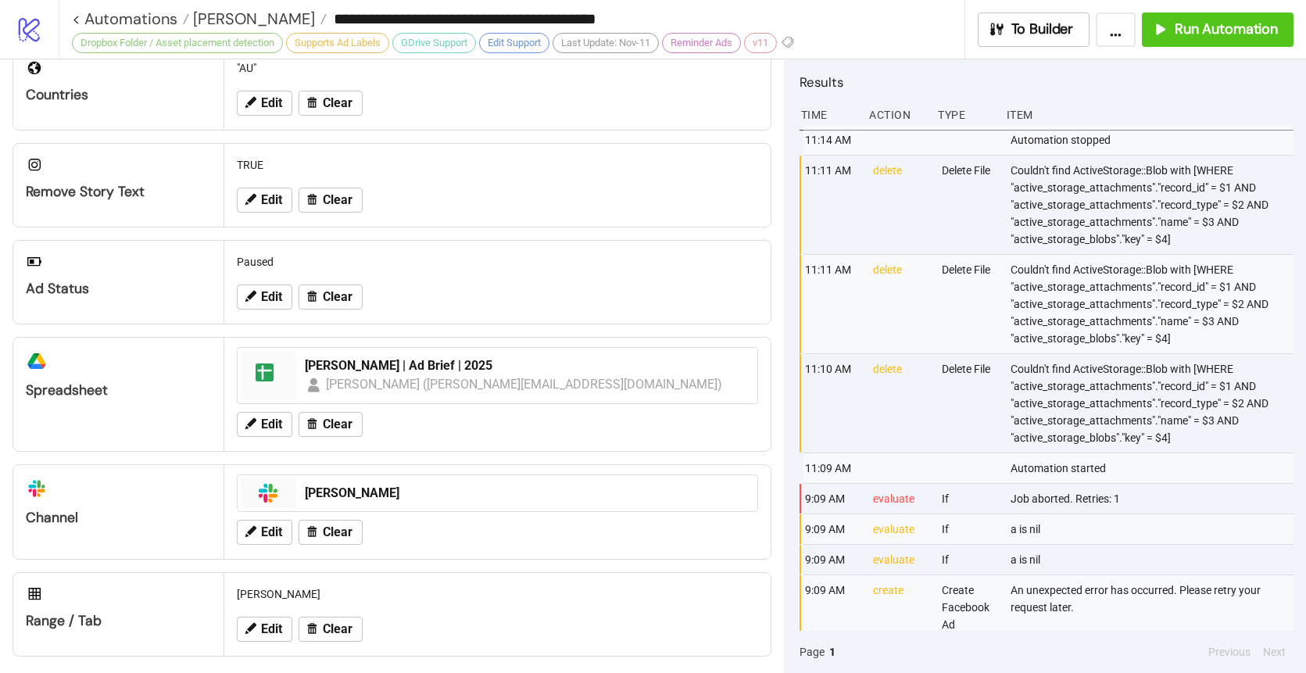
scroll to position [491, 0]
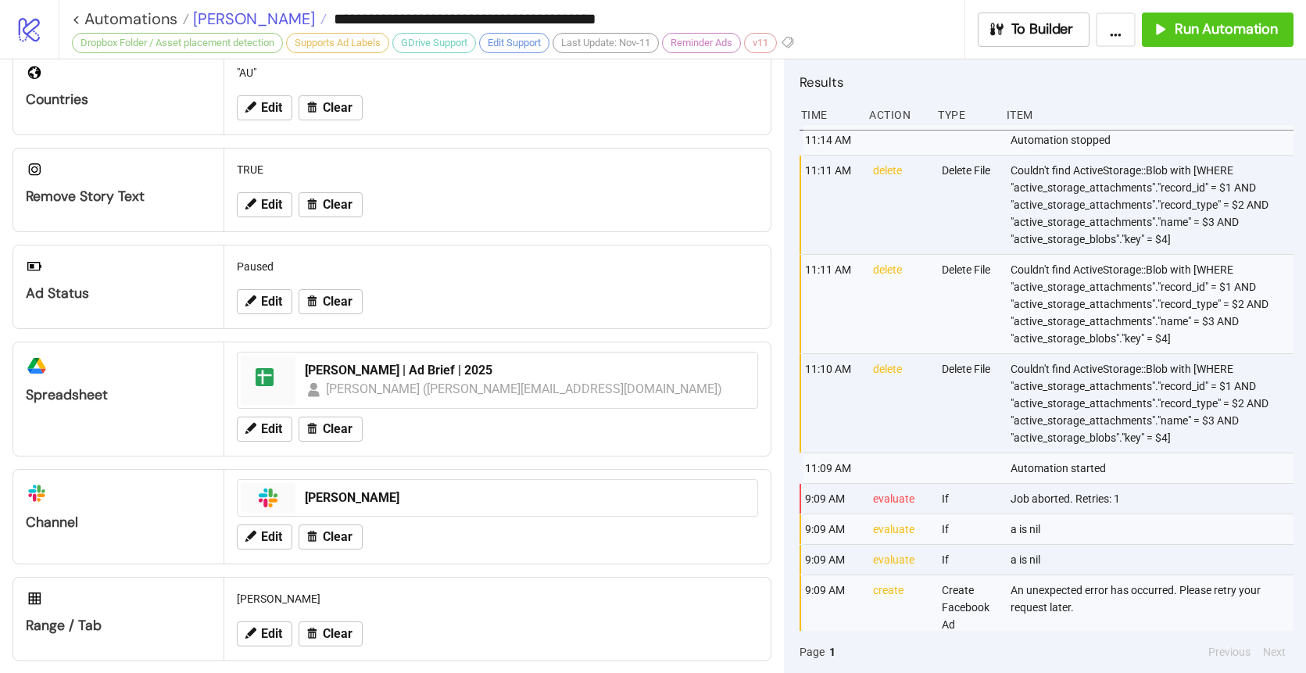
click at [230, 13] on span "[PERSON_NAME]" at bounding box center [252, 19] width 126 height 20
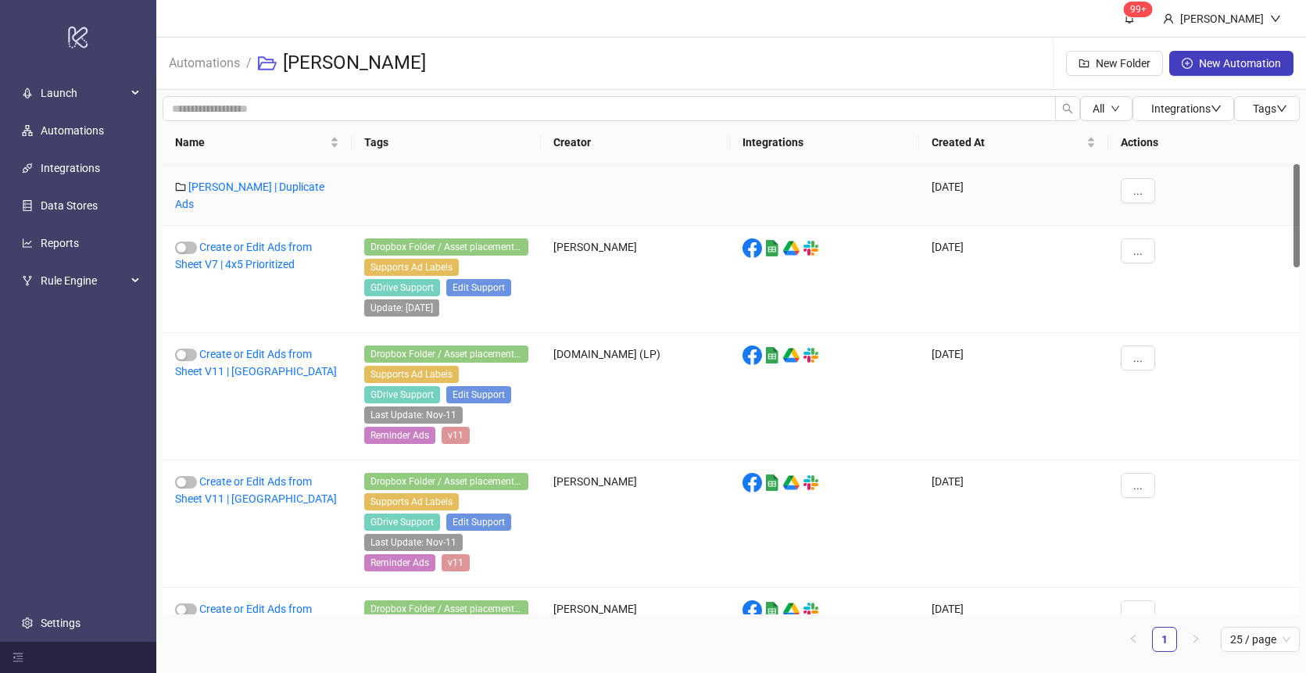
scroll to position [287, 0]
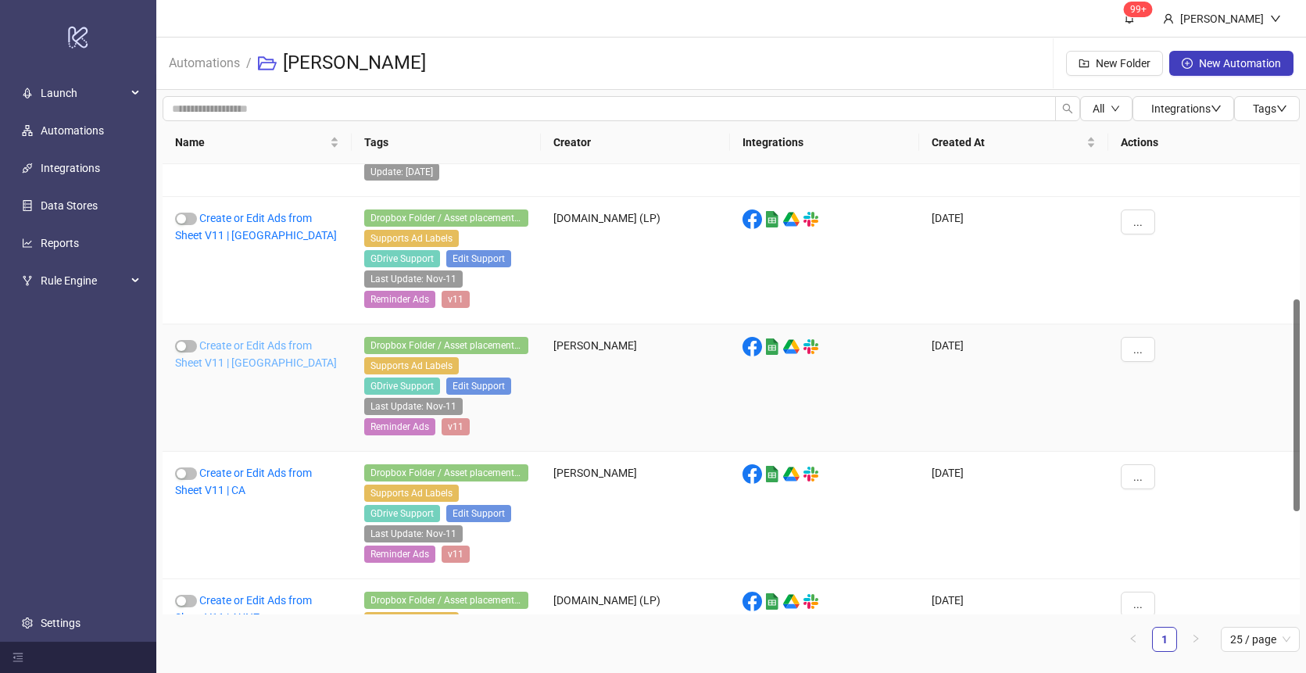
click at [226, 351] on link "Create or Edit Ads from Sheet V11 | [GEOGRAPHIC_DATA]" at bounding box center [256, 354] width 162 height 30
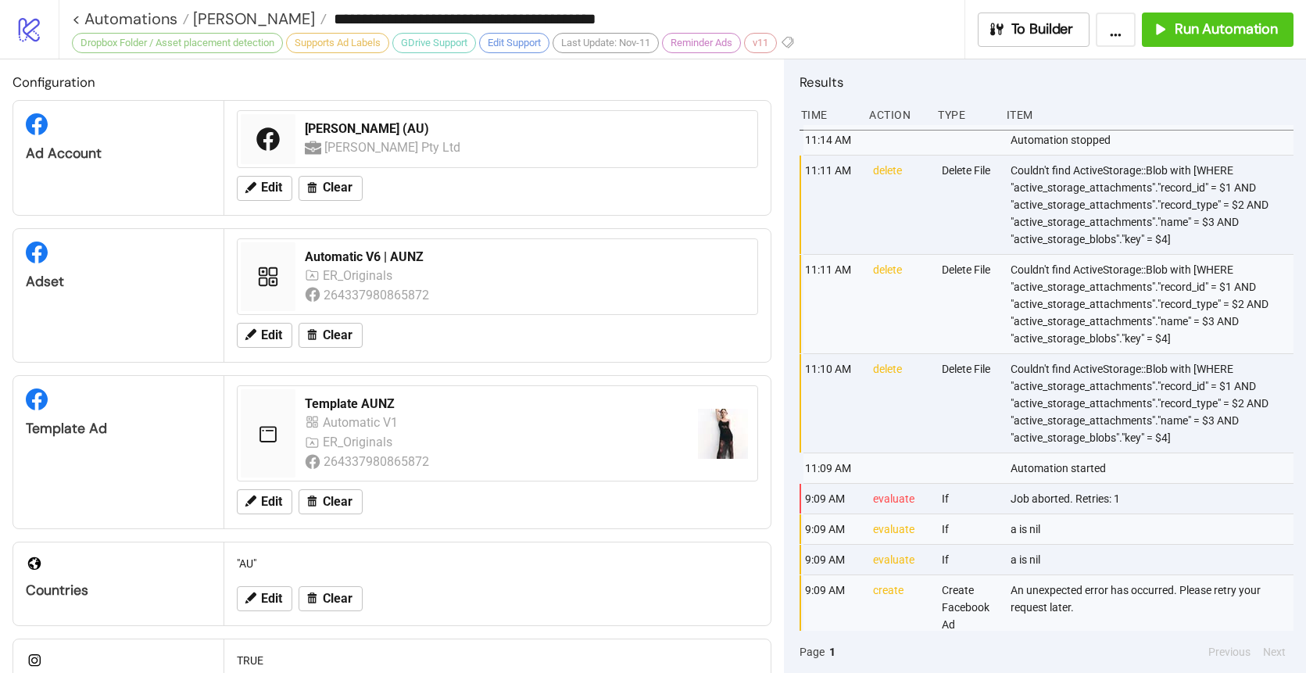
type input "**********"
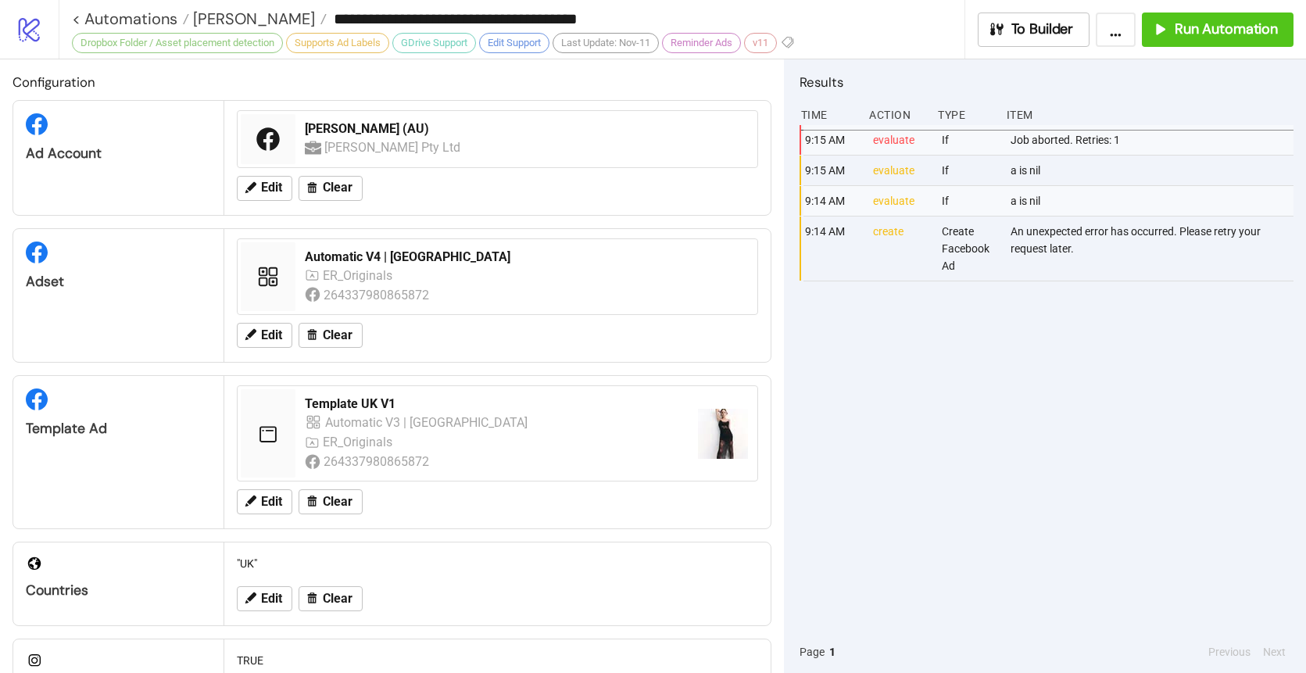
click at [965, 396] on div "9:15 AM evaluate If Job aborted. Retries: 1 9:15 AM evaluate If a is nil 9:14 A…" at bounding box center [1047, 378] width 494 height 506
click at [1222, 30] on span "Run Automation" at bounding box center [1226, 29] width 103 height 18
